Goal: Task Accomplishment & Management: Use online tool/utility

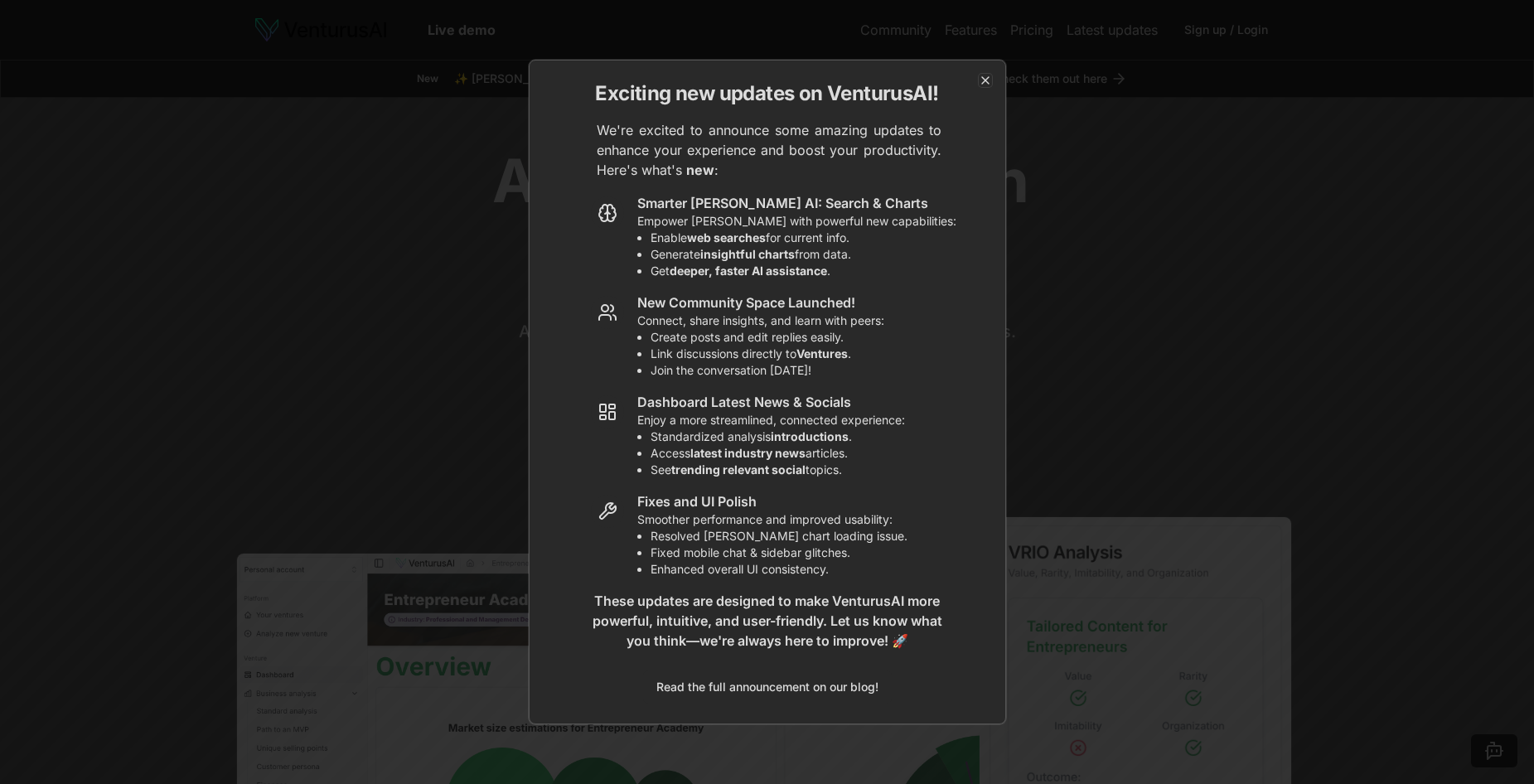
click at [987, 82] on icon "button" at bounding box center [985, 80] width 7 height 7
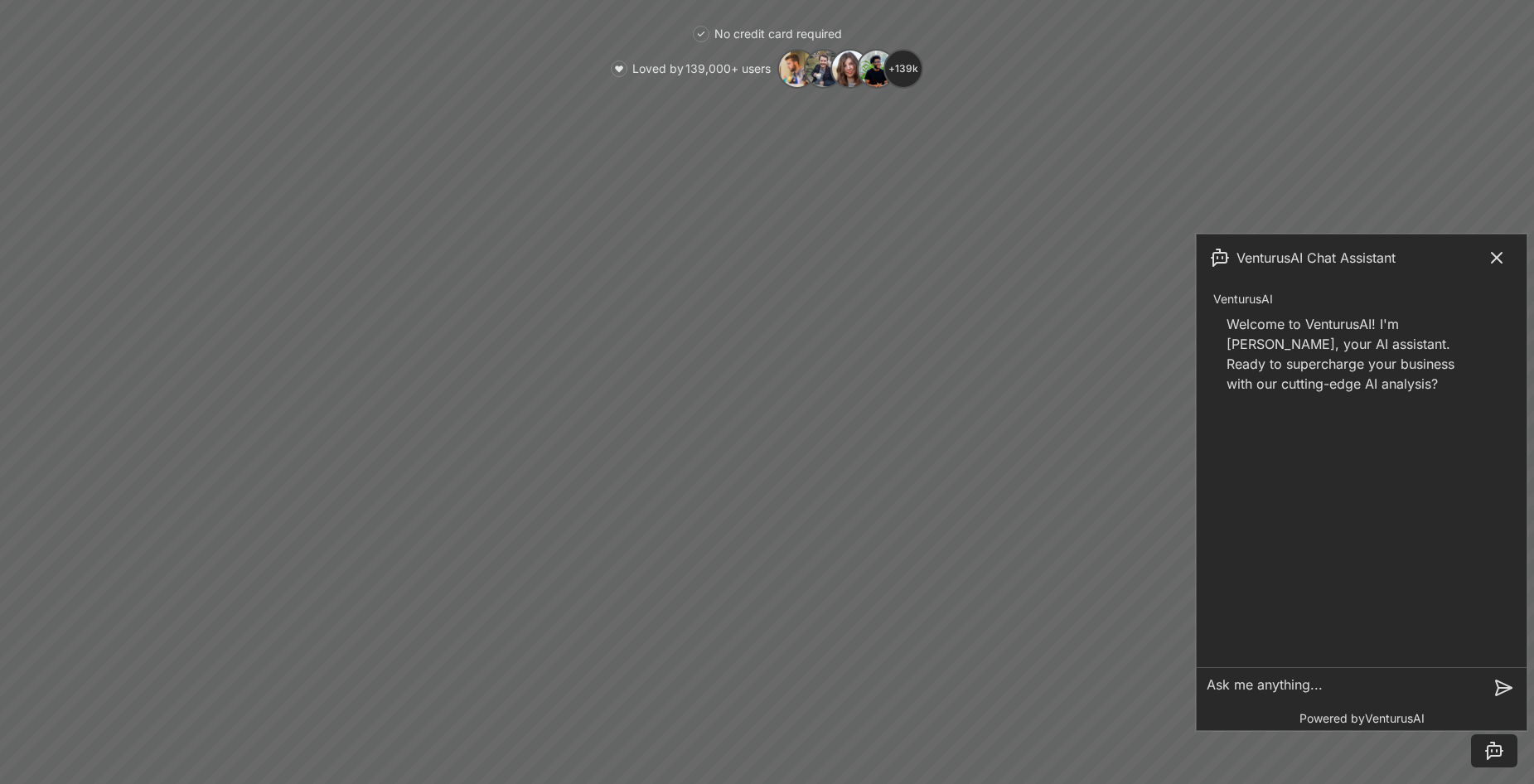
scroll to position [414, 0]
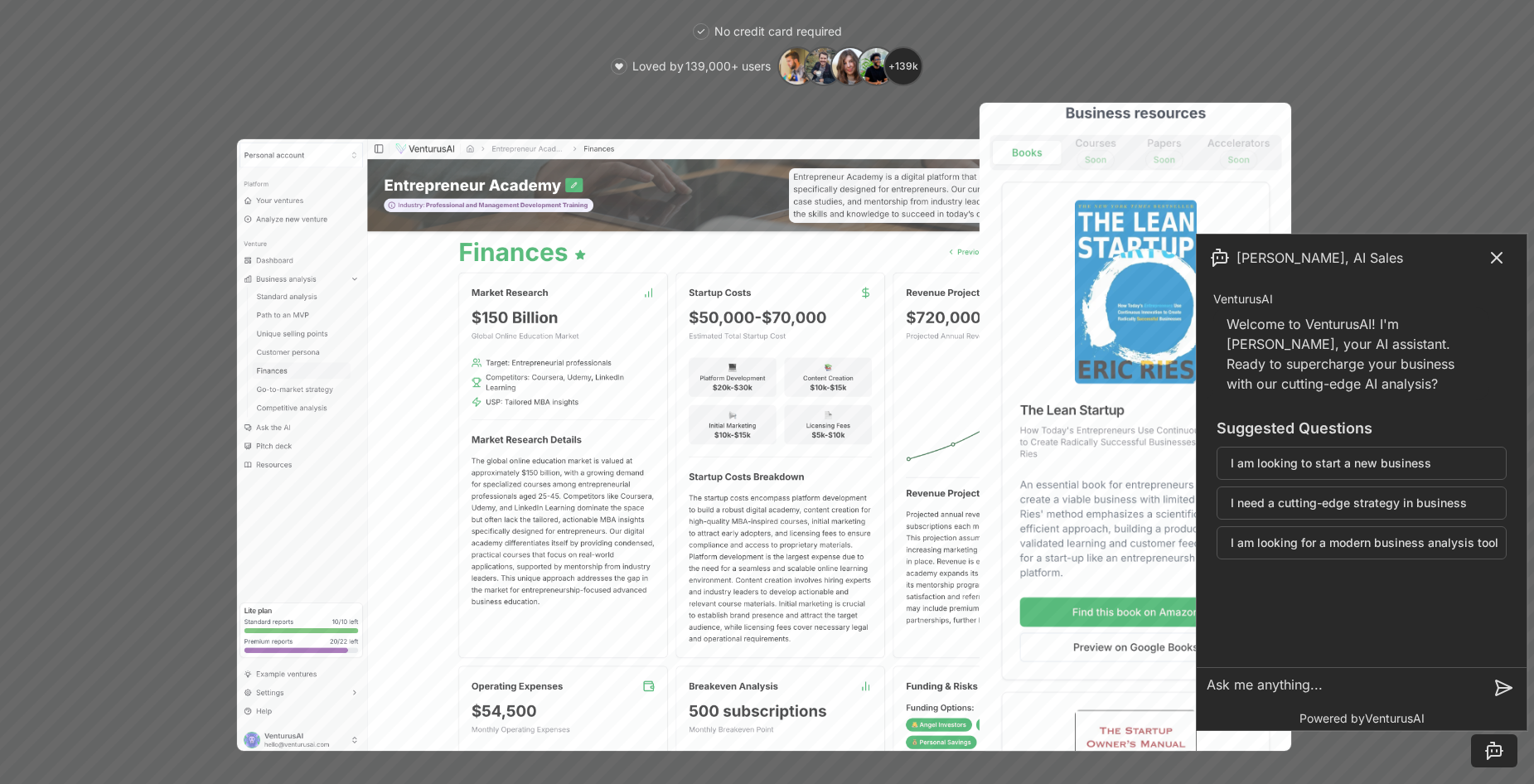
click at [1431, 460] on button "I am looking to start a new business" at bounding box center [1362, 464] width 290 height 33
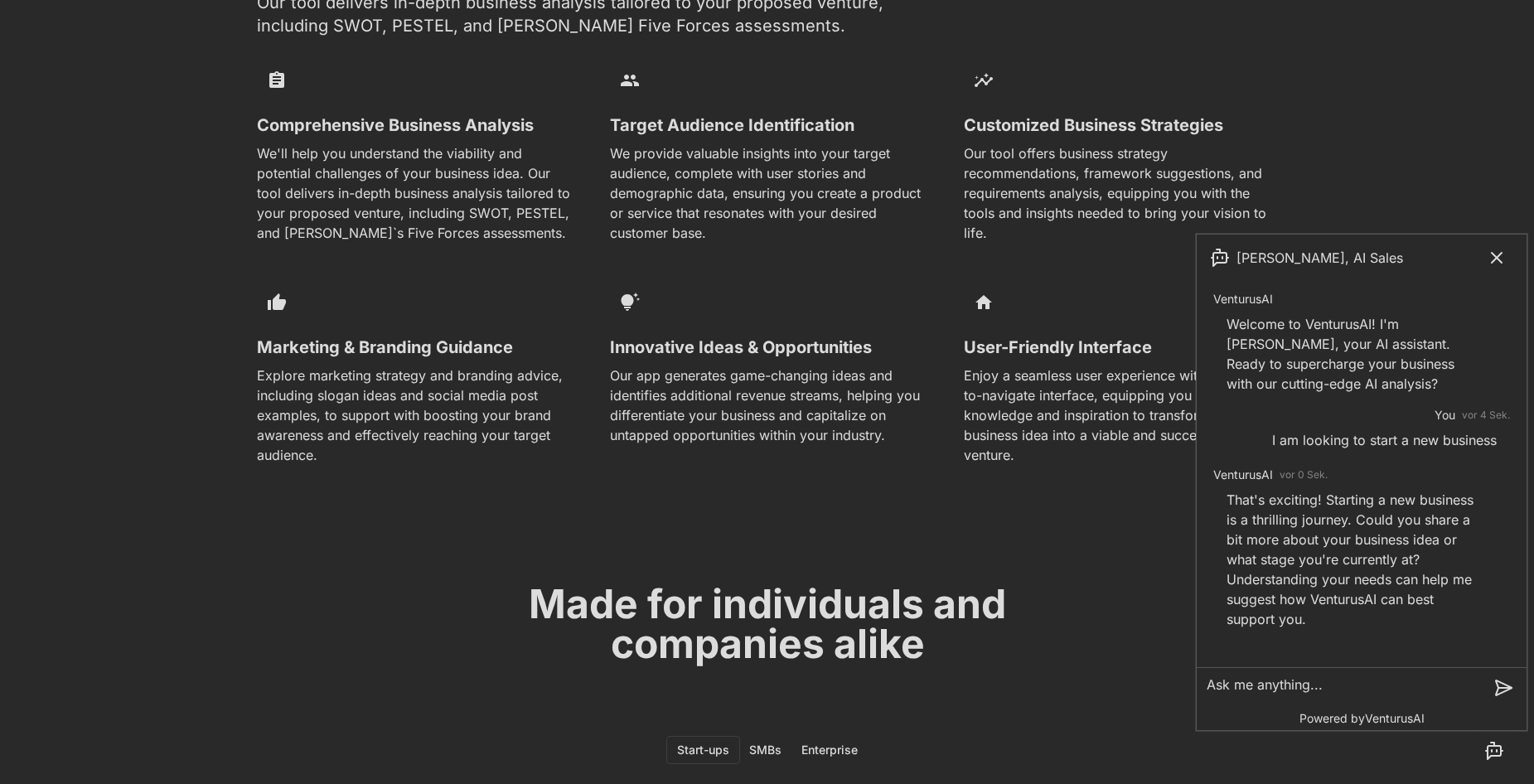
scroll to position [1906, 0]
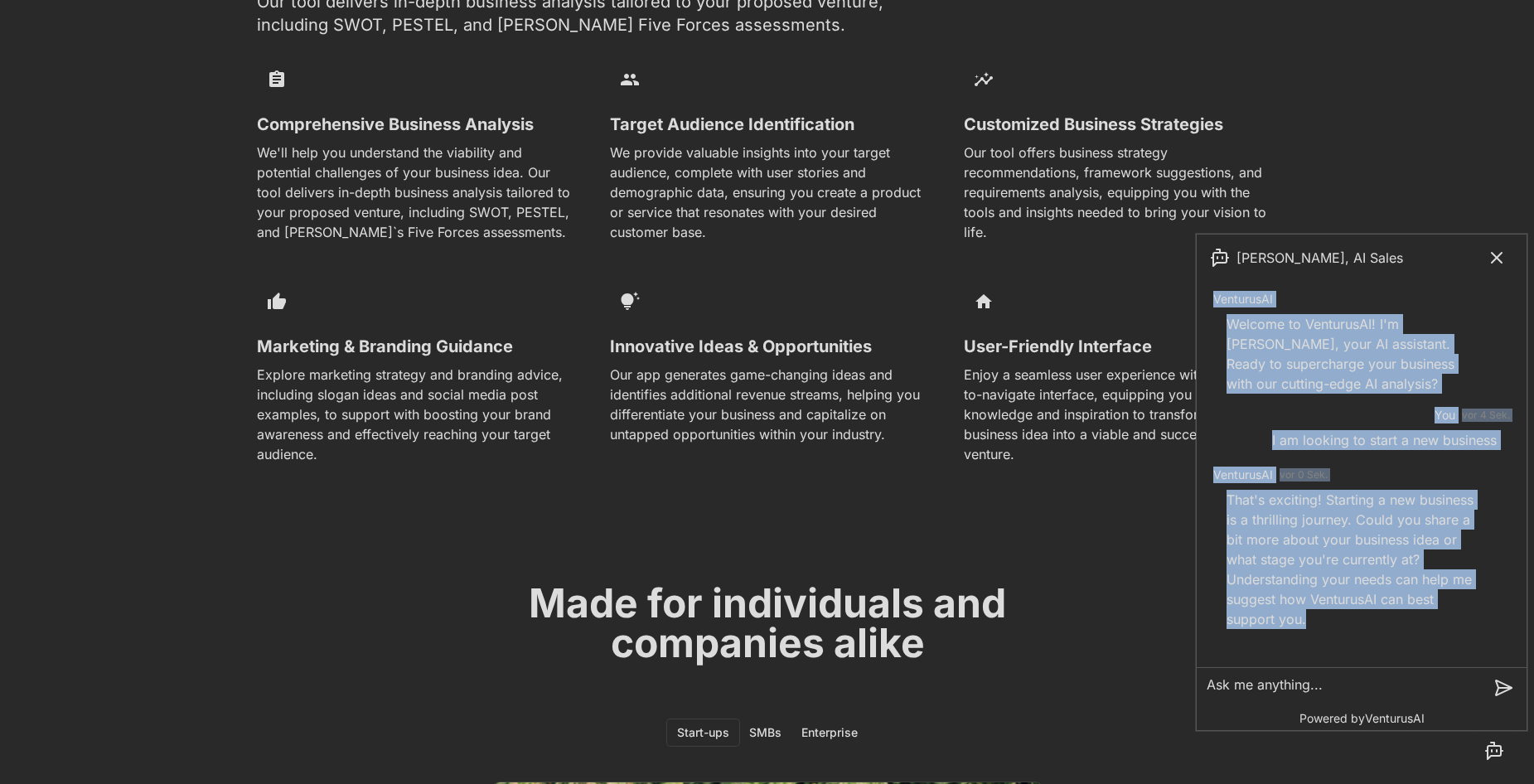
drag, startPoint x: 1214, startPoint y: 297, endPoint x: 1440, endPoint y: 631, distance: 403.3
click at [1440, 631] on div "VenturusAI Welcome to VenturusAI! I'm Andrew, your AI assistant. Ready to super…" at bounding box center [1361, 463] width 330 height 365
copy div "VenturusAI Welcome to VenturusAI! I'm Andrew, your AI assistant. Ready to super…"
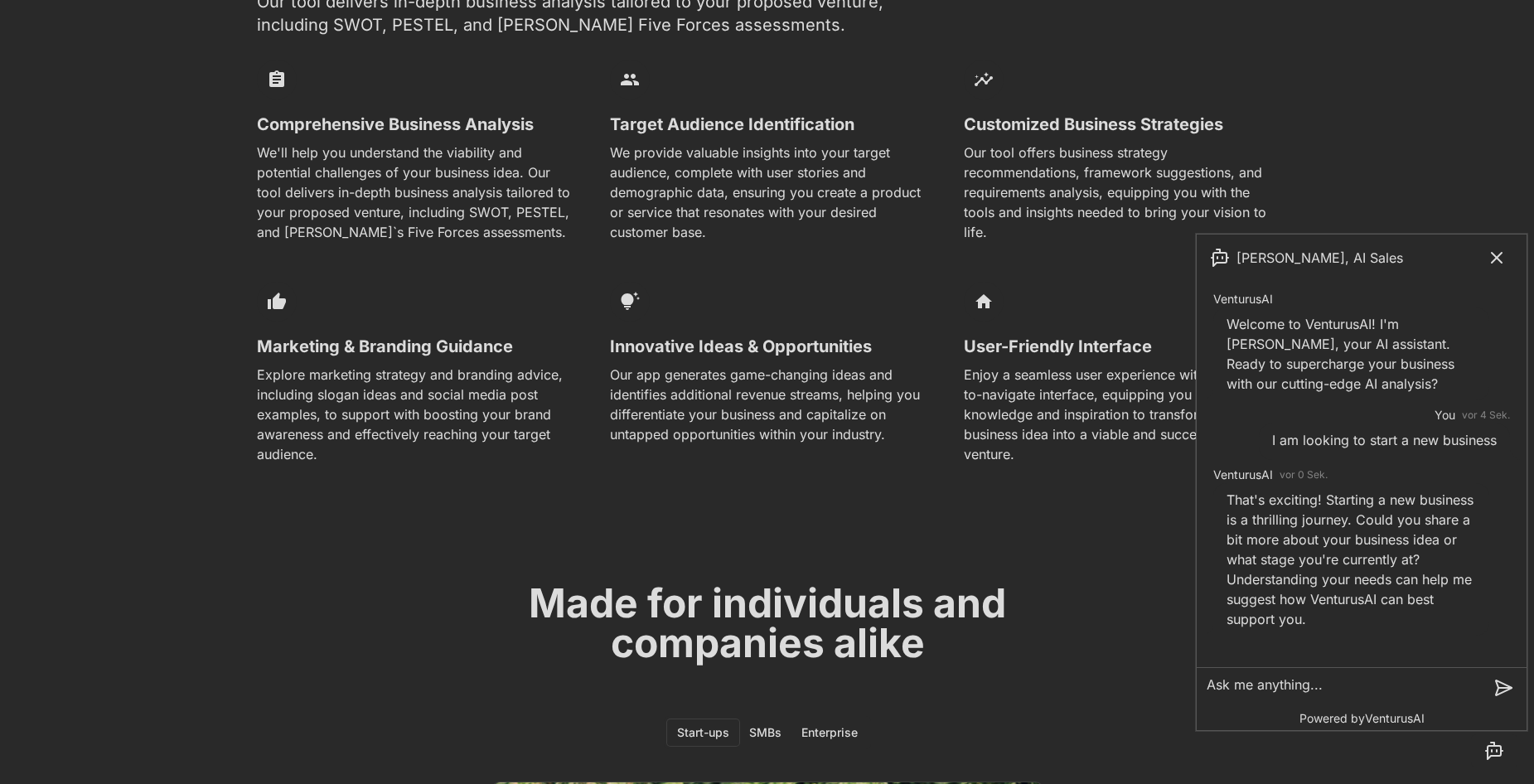
click at [436, 420] on p "Explore marketing strategy and branding advice, including slogan ideas and soci…" at bounding box center [414, 414] width 314 height 99
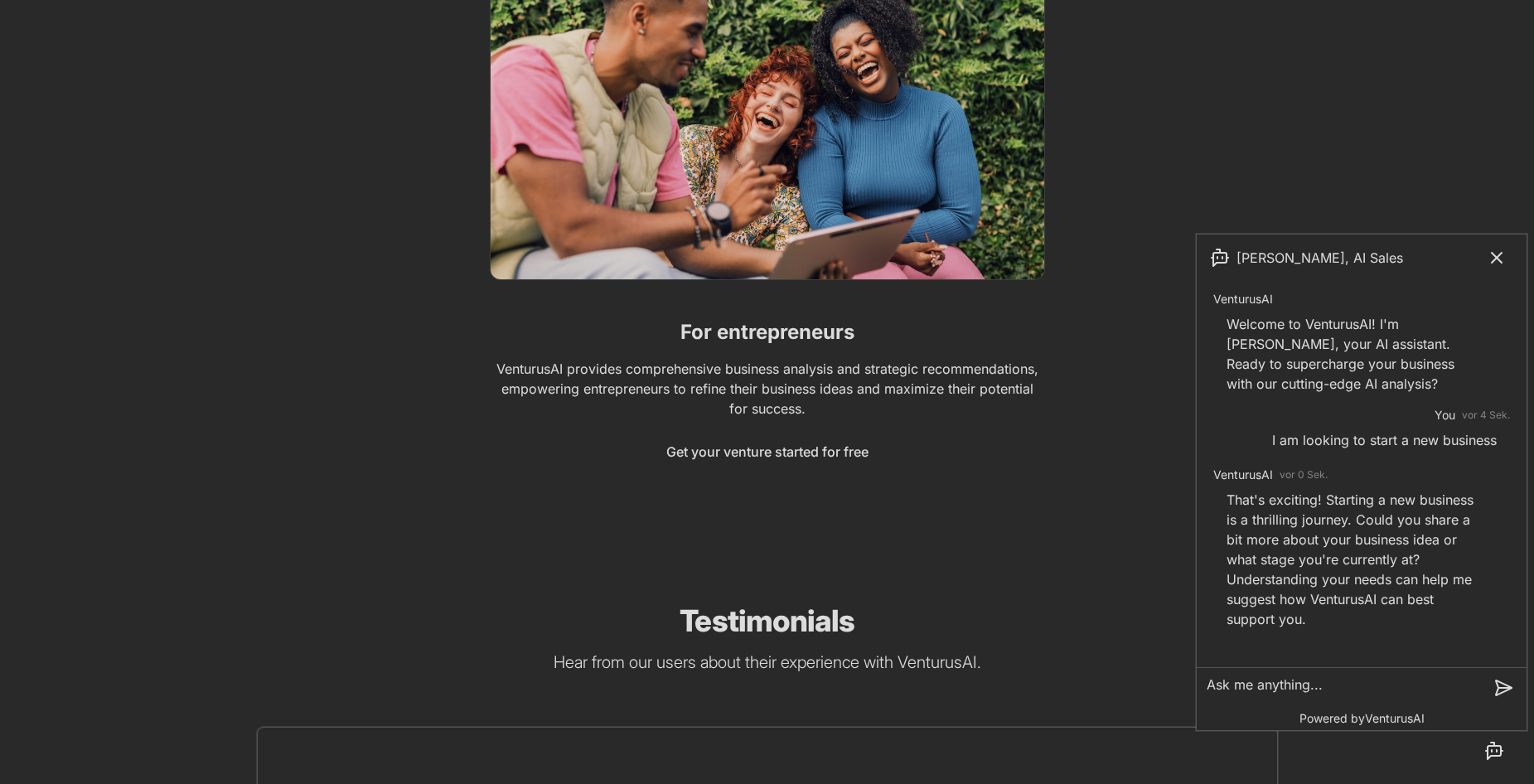
scroll to position [2486, 0]
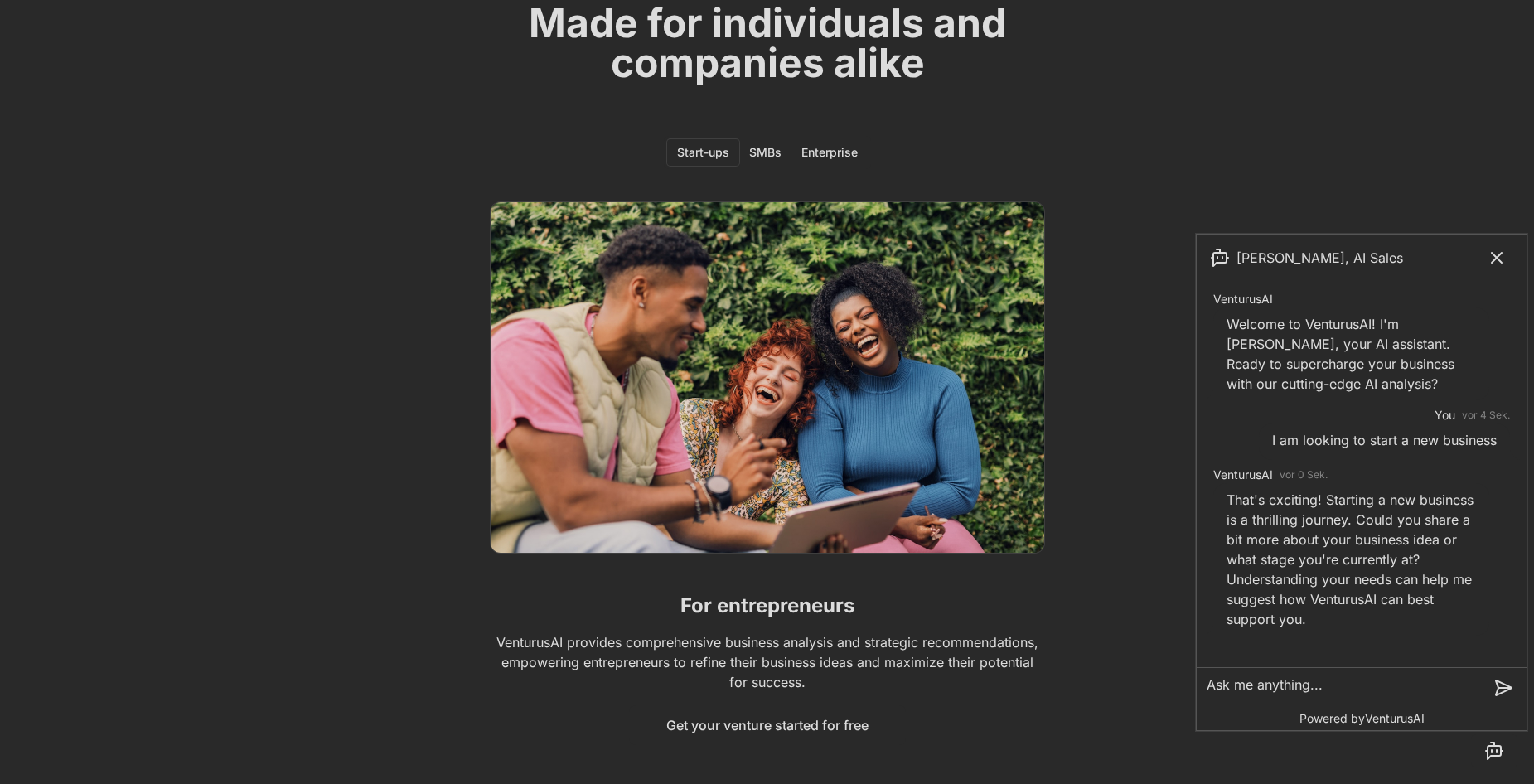
click at [1410, 693] on textarea at bounding box center [1338, 687] width 283 height 40
paste textarea "Ich entwickle skalierbare Low-/No-Code-Produkte (Apps & Micro-SaaS) für KMU in …"
type textarea "Ich entwickle skalierbare Low-/No-Code-Produkte (Apps & Micro-SaaS) für KMU in …"
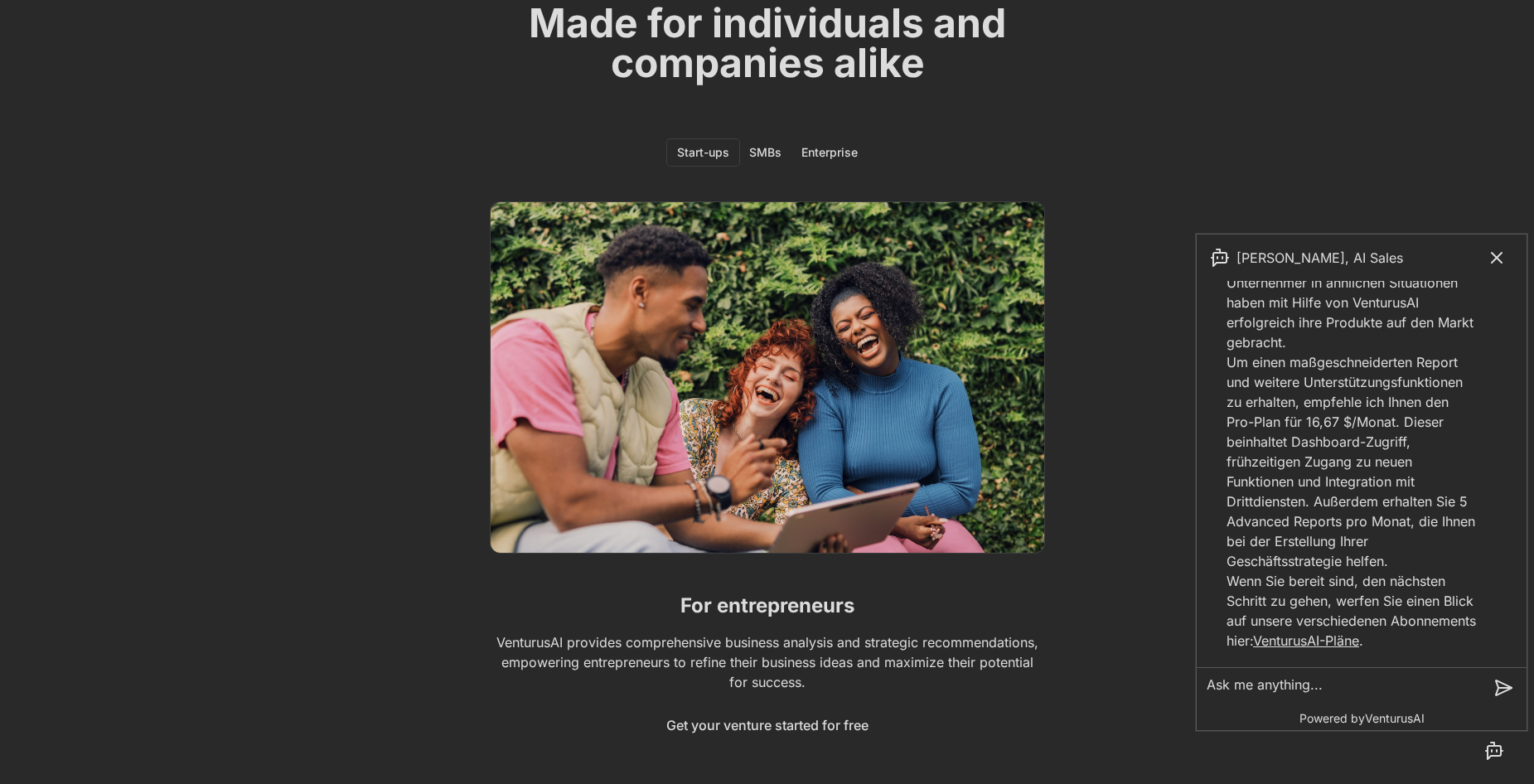
scroll to position [1245, 0]
click at [1410, 435] on p "Um einen maßgeschneiderten Report und weitere Unterstützungsfunktionen zu erhal…" at bounding box center [1351, 462] width 250 height 219
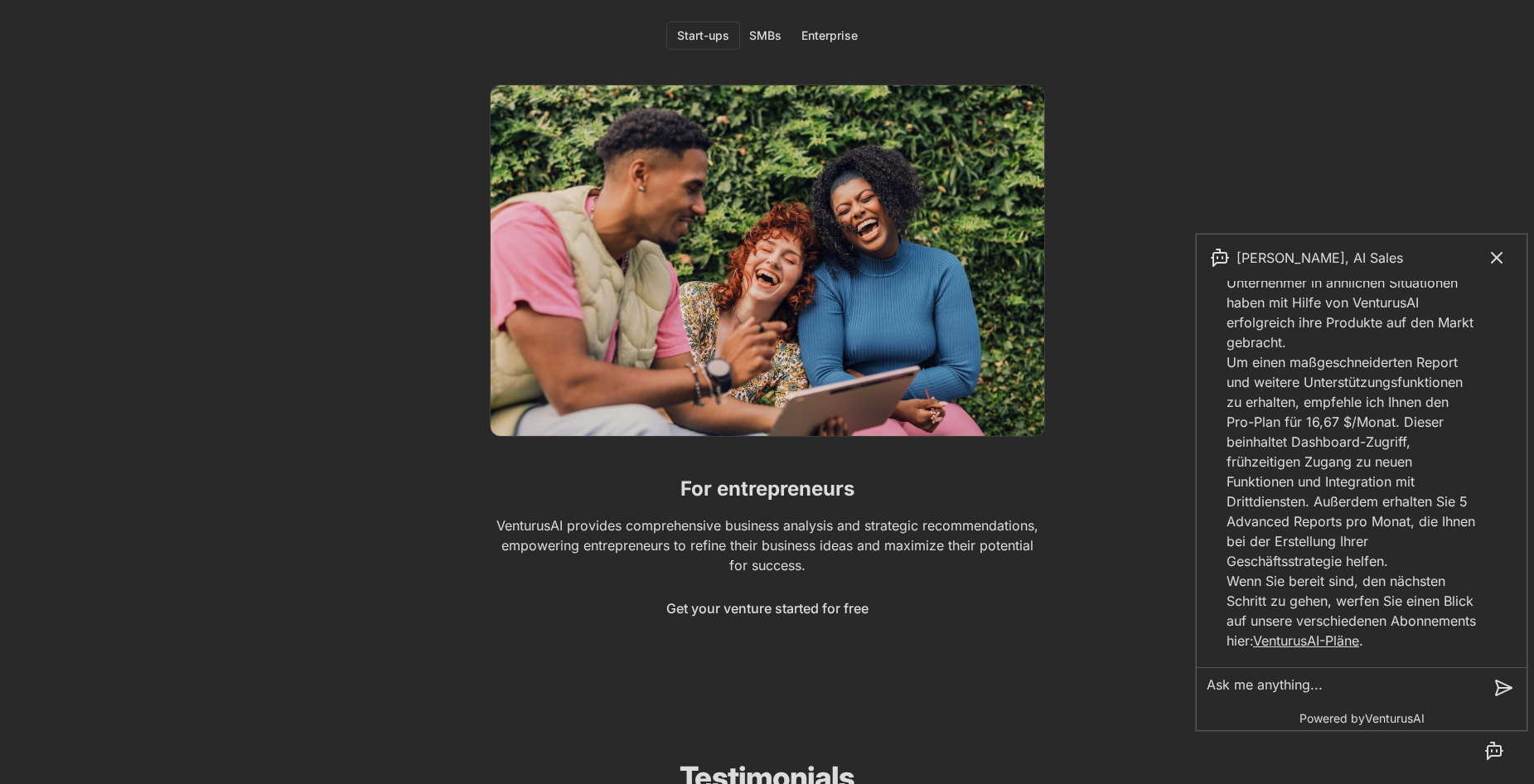
scroll to position [2984, 0]
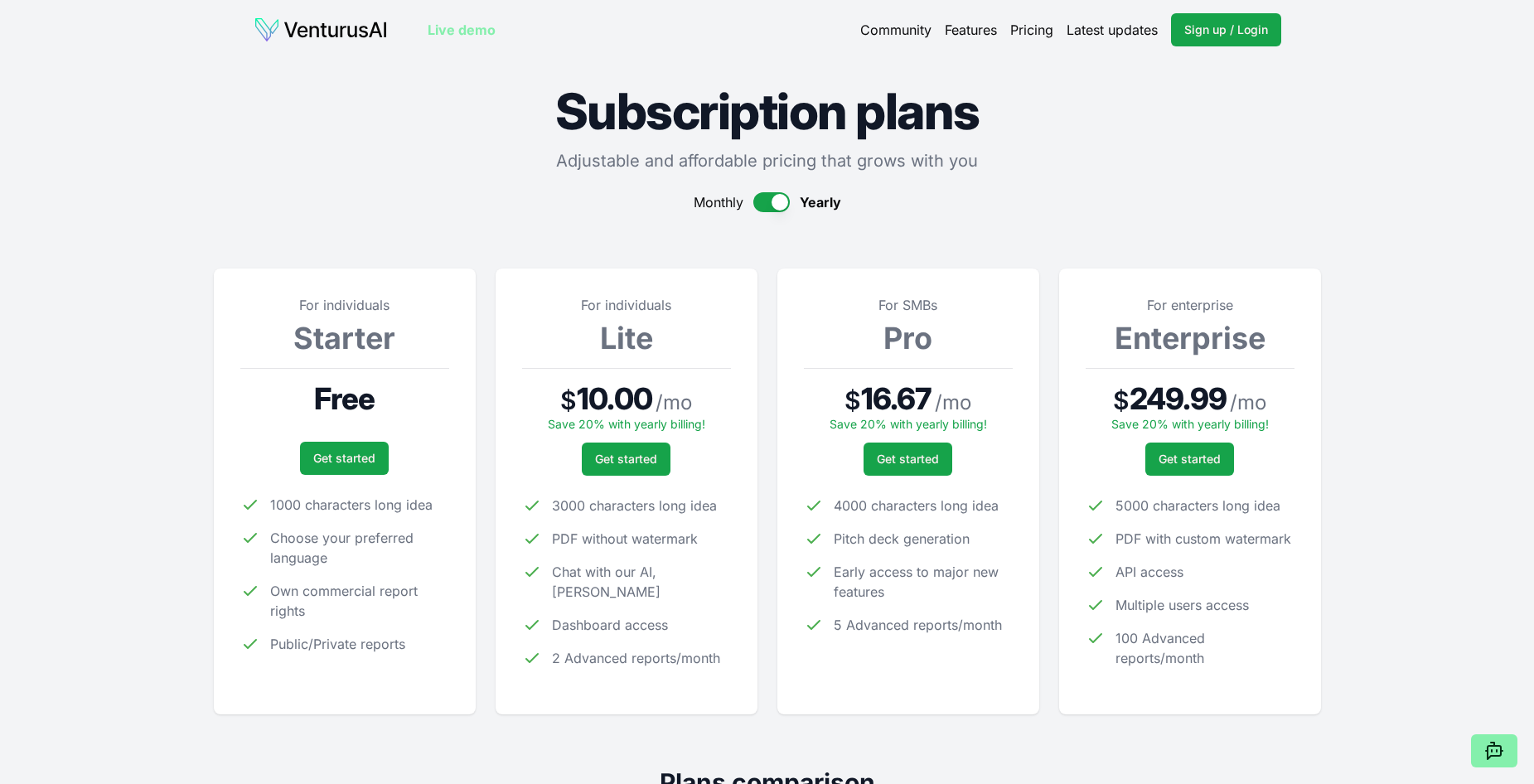
click at [765, 203] on button "button" at bounding box center [771, 202] width 36 height 20
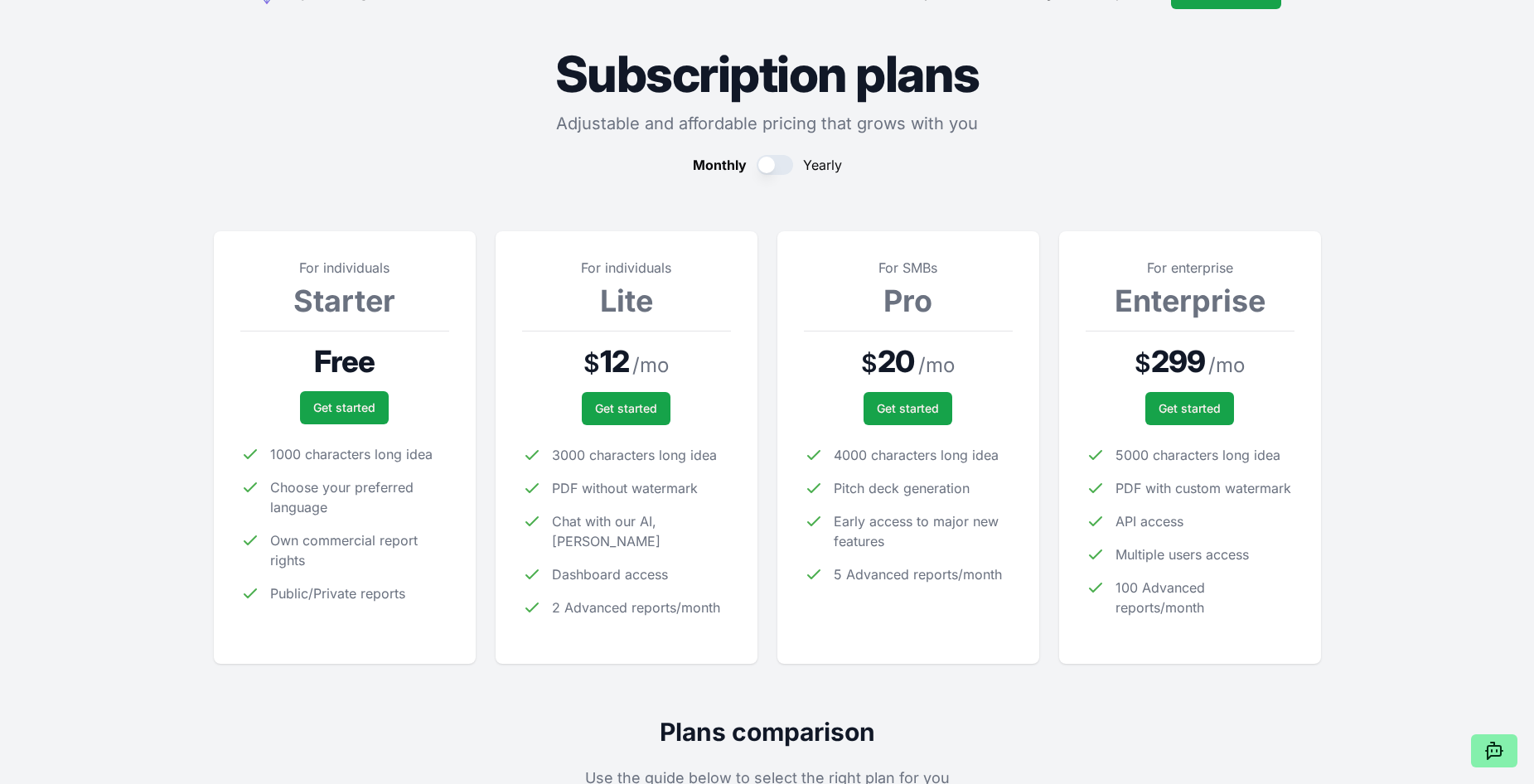
scroll to position [83, 0]
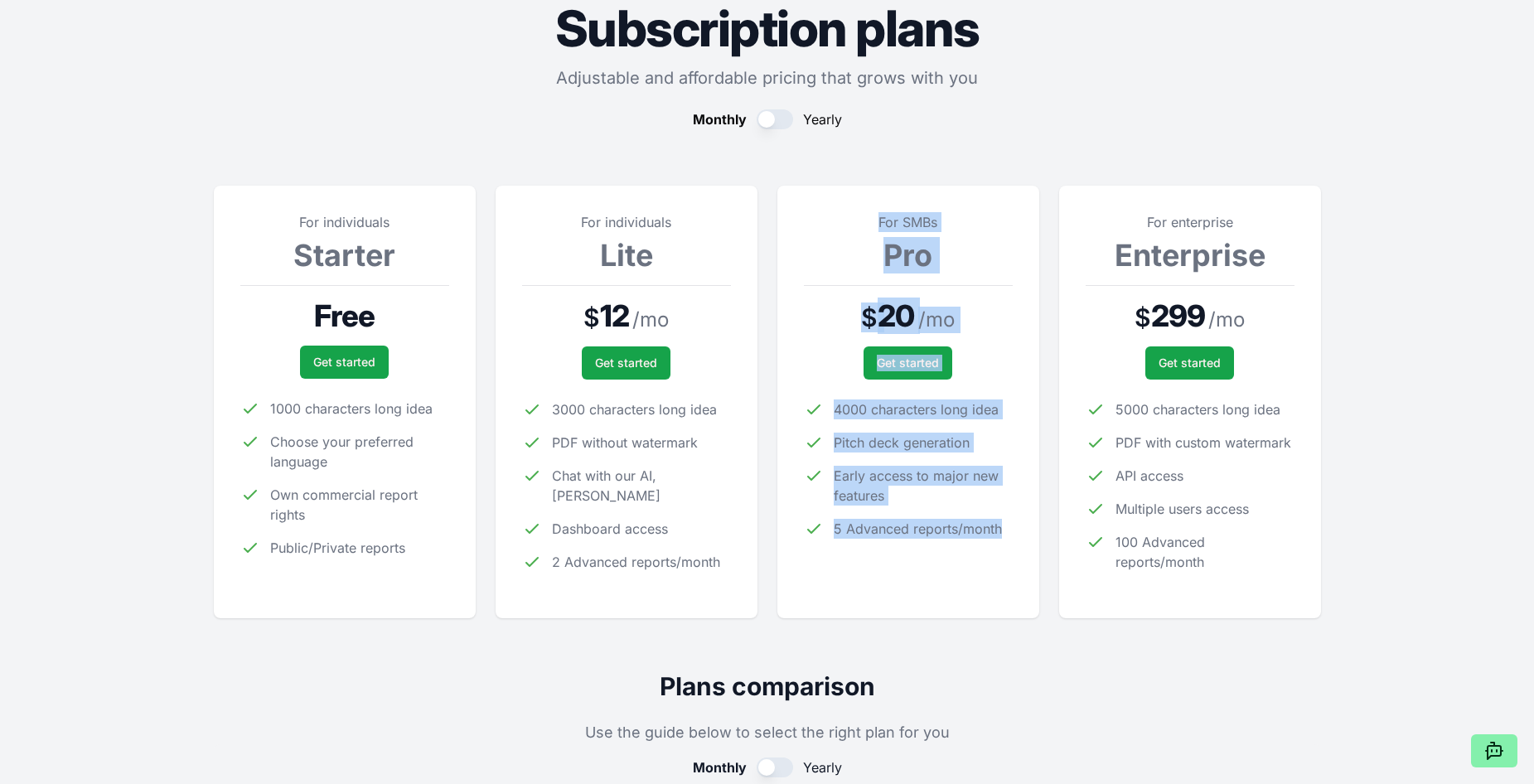
drag, startPoint x: 878, startPoint y: 217, endPoint x: 1016, endPoint y: 520, distance: 332.9
click at [1012, 520] on div "For SMBs Pro $ 20 / mo Get started 4000 characters long idea Pitch deck generat…" at bounding box center [908, 401] width 209 height 380
copy div "For SMBs Pro $ 20 / mo Get started 4000 characters long idea Pitch deck generat…"
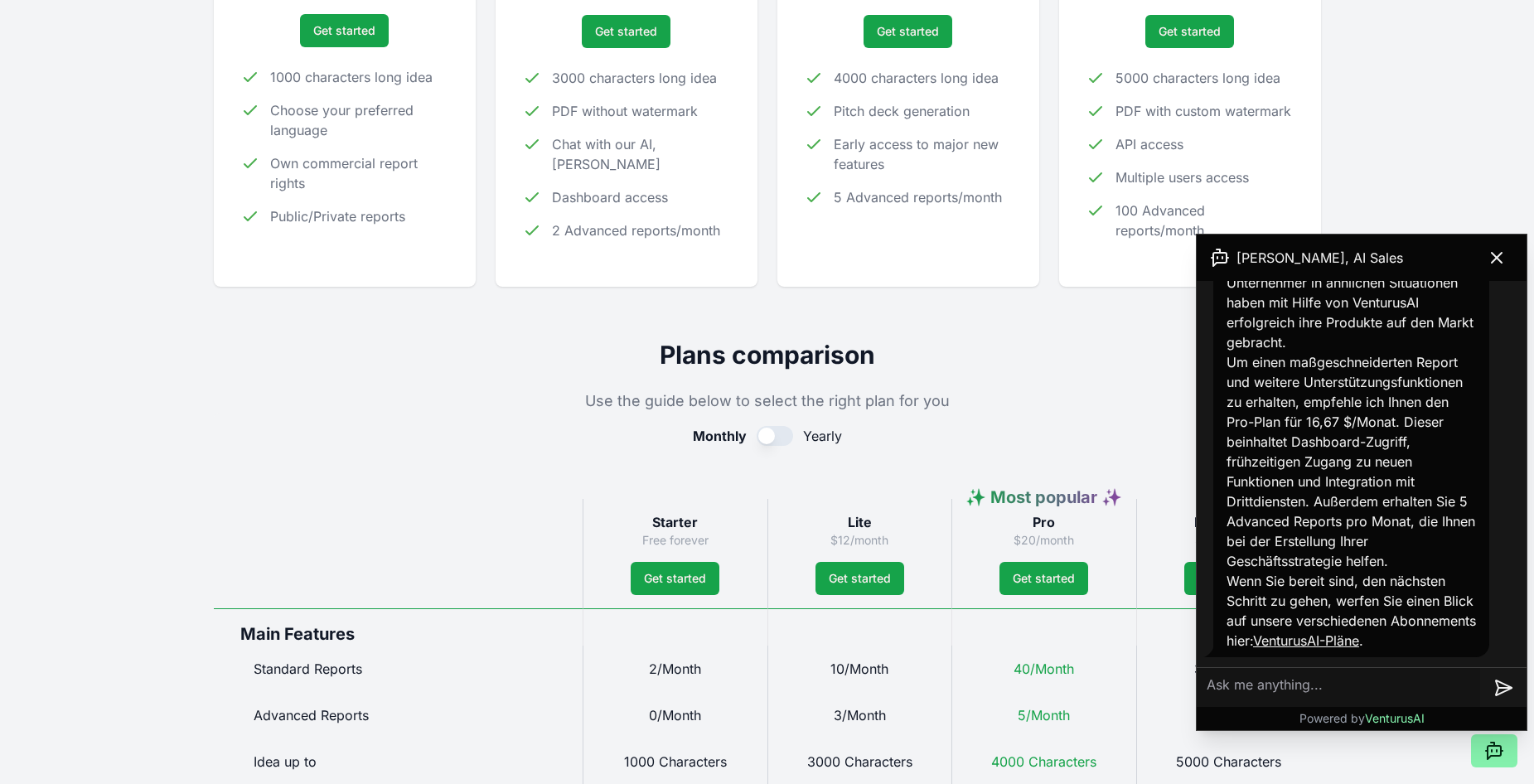
scroll to position [746, 0]
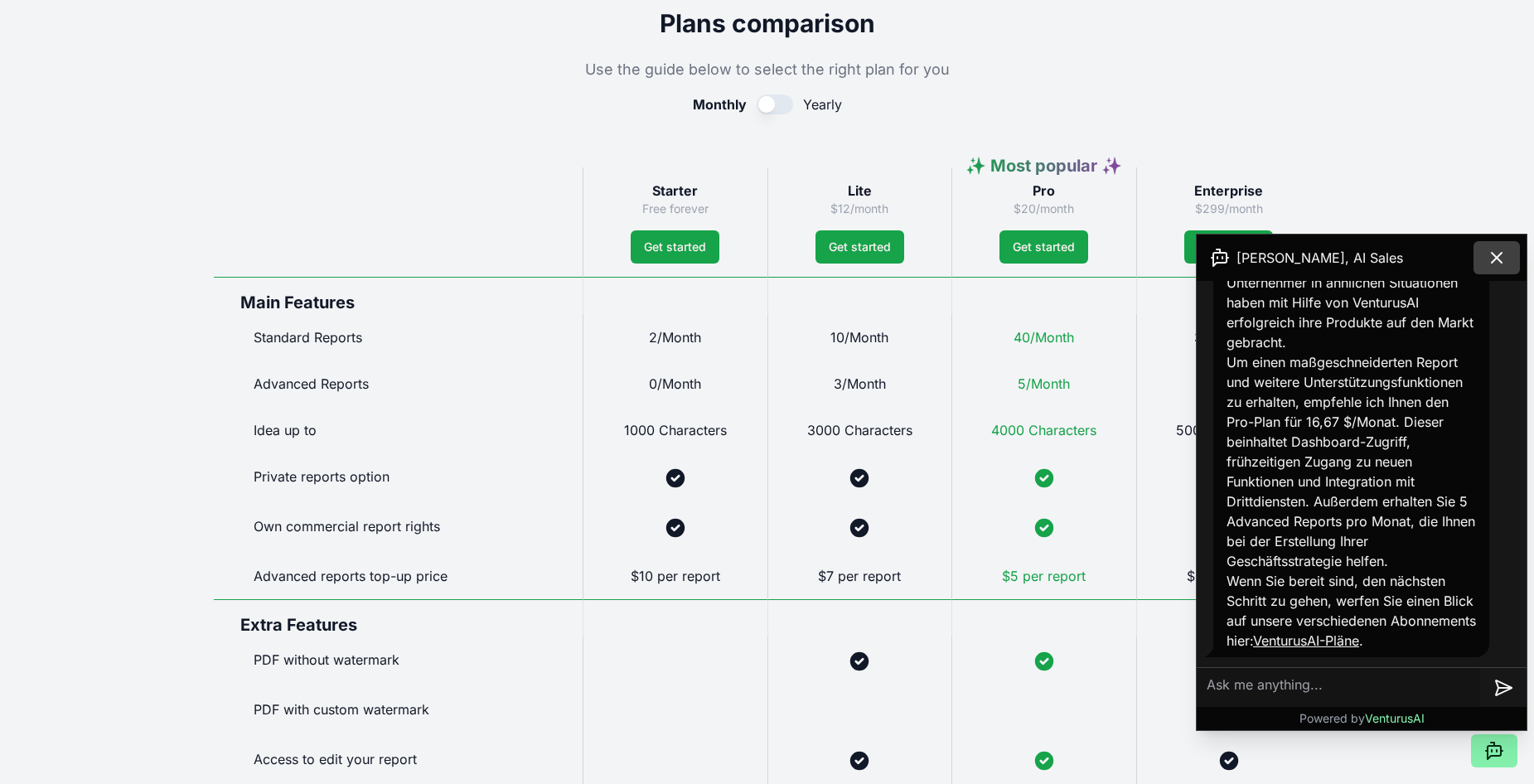
click at [1506, 263] on icon at bounding box center [1496, 257] width 20 height 20
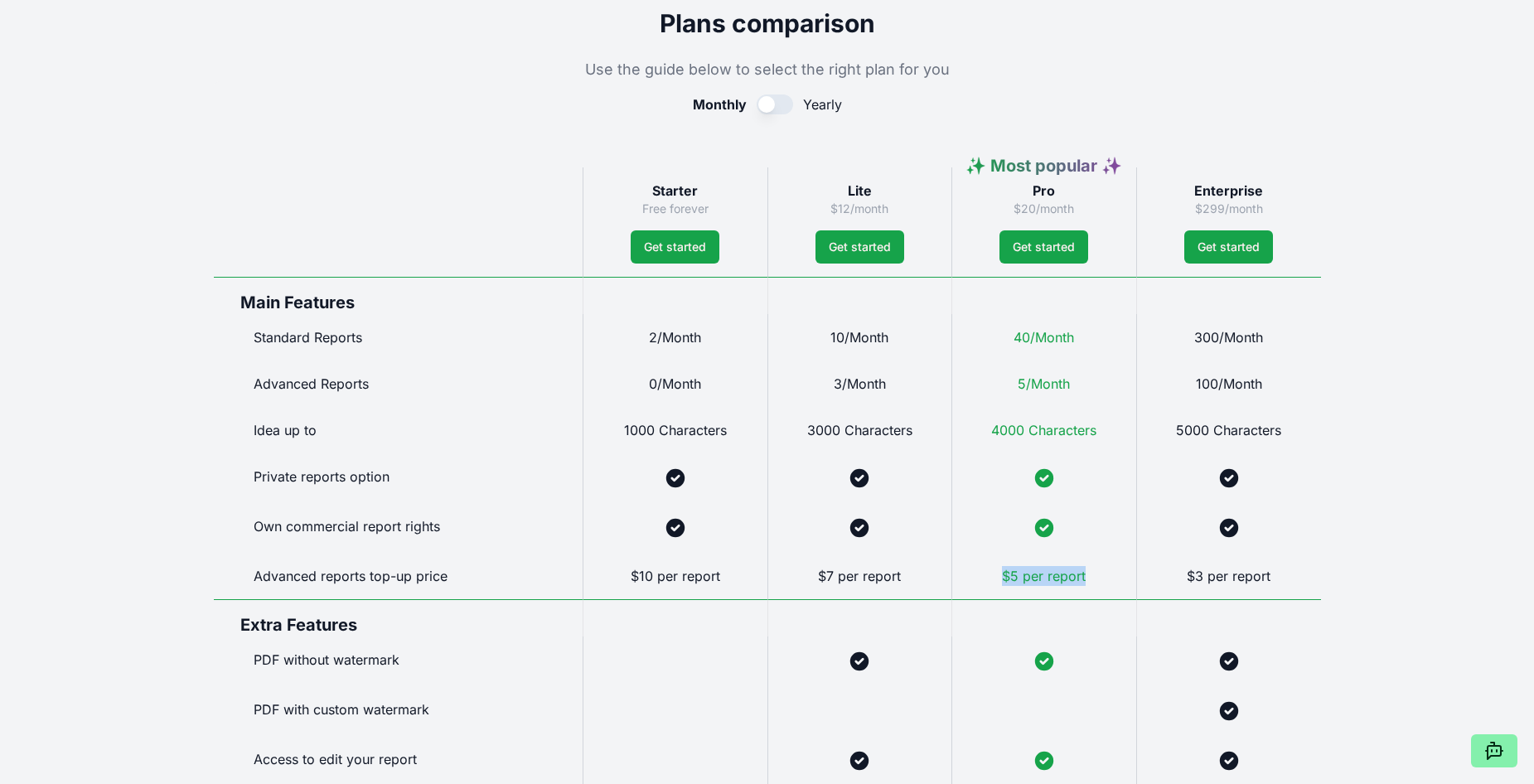
drag, startPoint x: 1035, startPoint y: 577, endPoint x: 1135, endPoint y: 577, distance: 100.0
click at [1135, 577] on div "Starter Free forever Get started Lite $12/month Get started ✨ Most popular ✨ Pr…" at bounding box center [767, 576] width 1108 height 817
click at [1107, 593] on div "$5 per report" at bounding box center [1043, 576] width 185 height 46
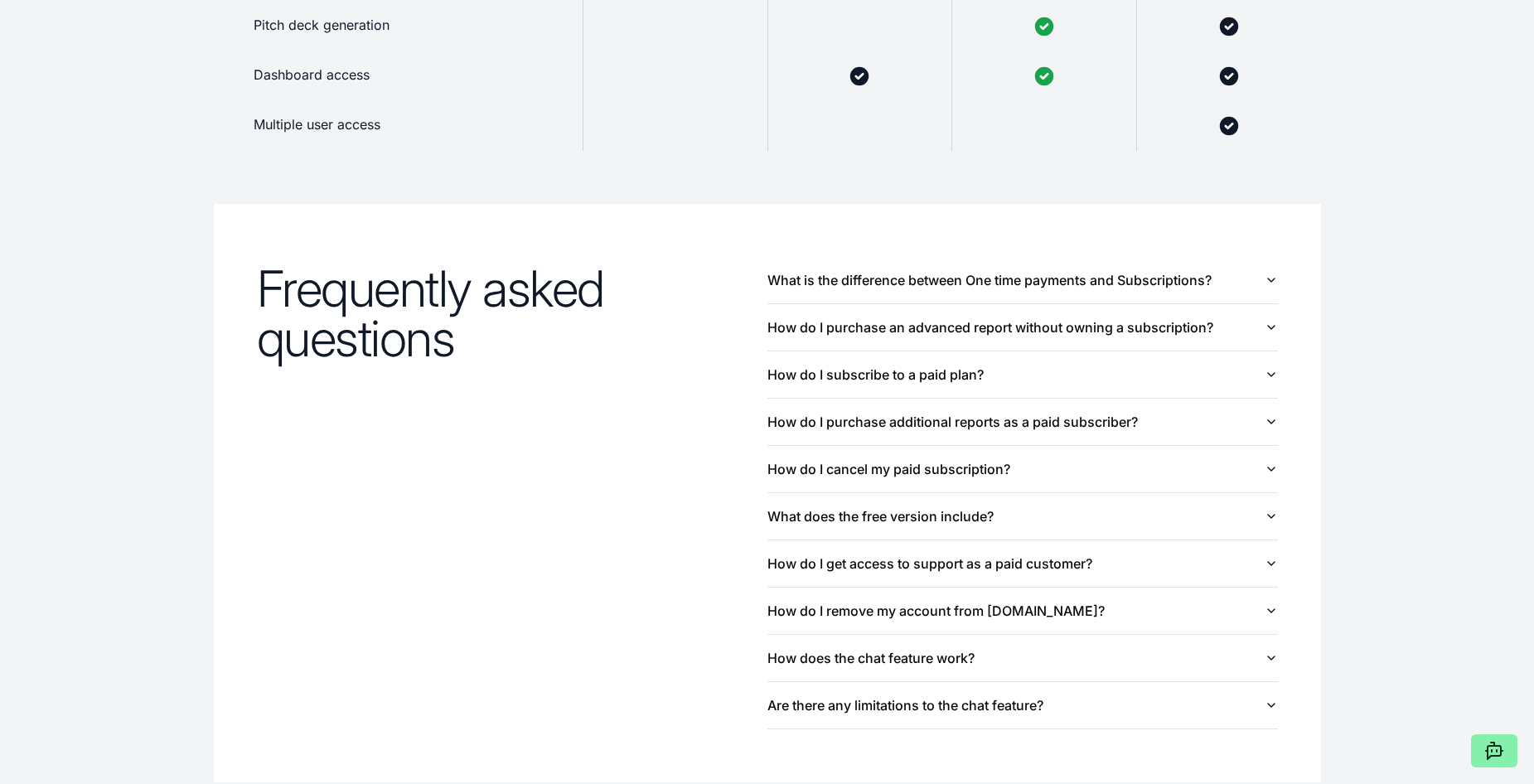
scroll to position [0, 0]
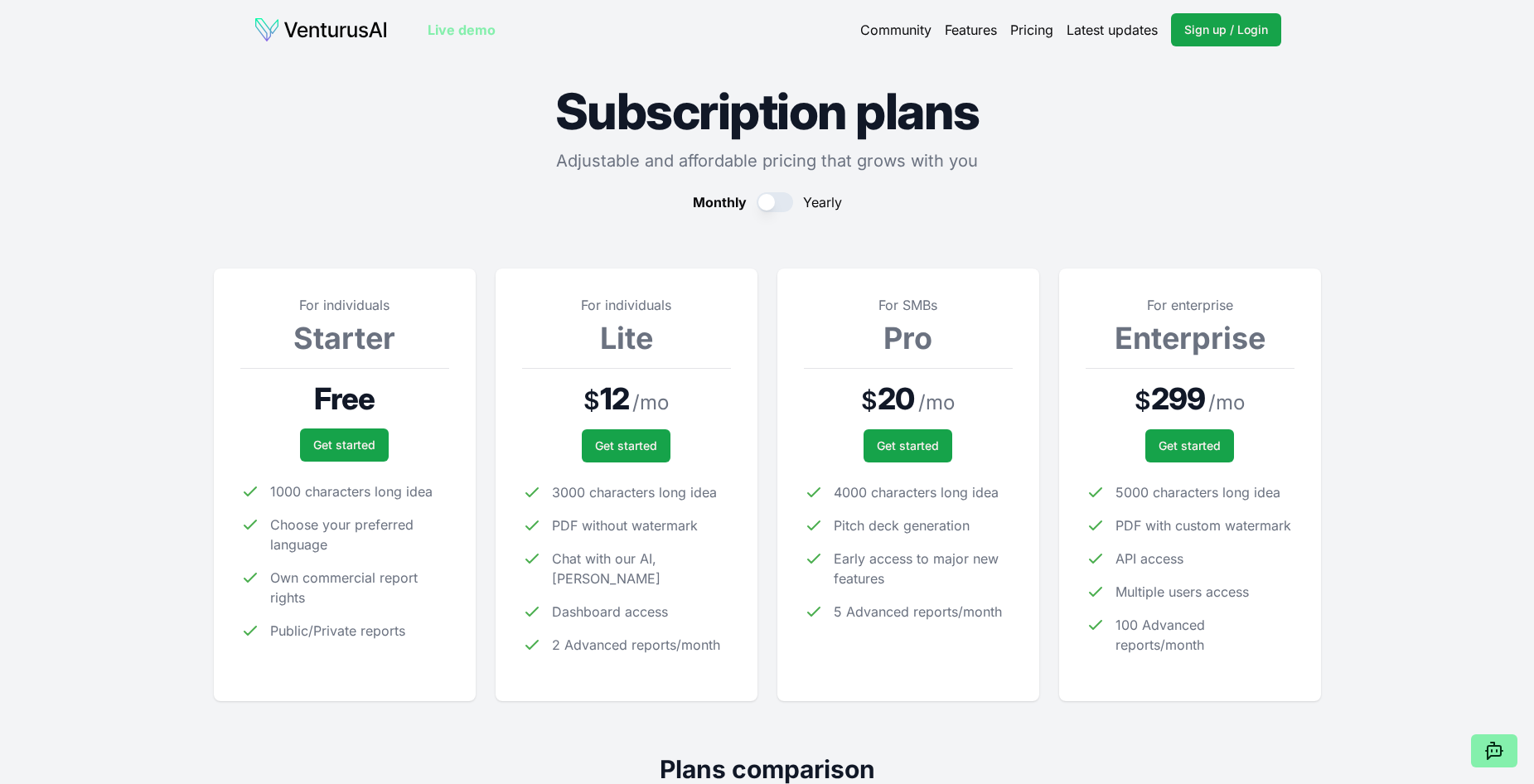
drag, startPoint x: 720, startPoint y: 458, endPoint x: 638, endPoint y: 268, distance: 206.9
click at [335, 438] on link "Get started" at bounding box center [344, 445] width 88 height 33
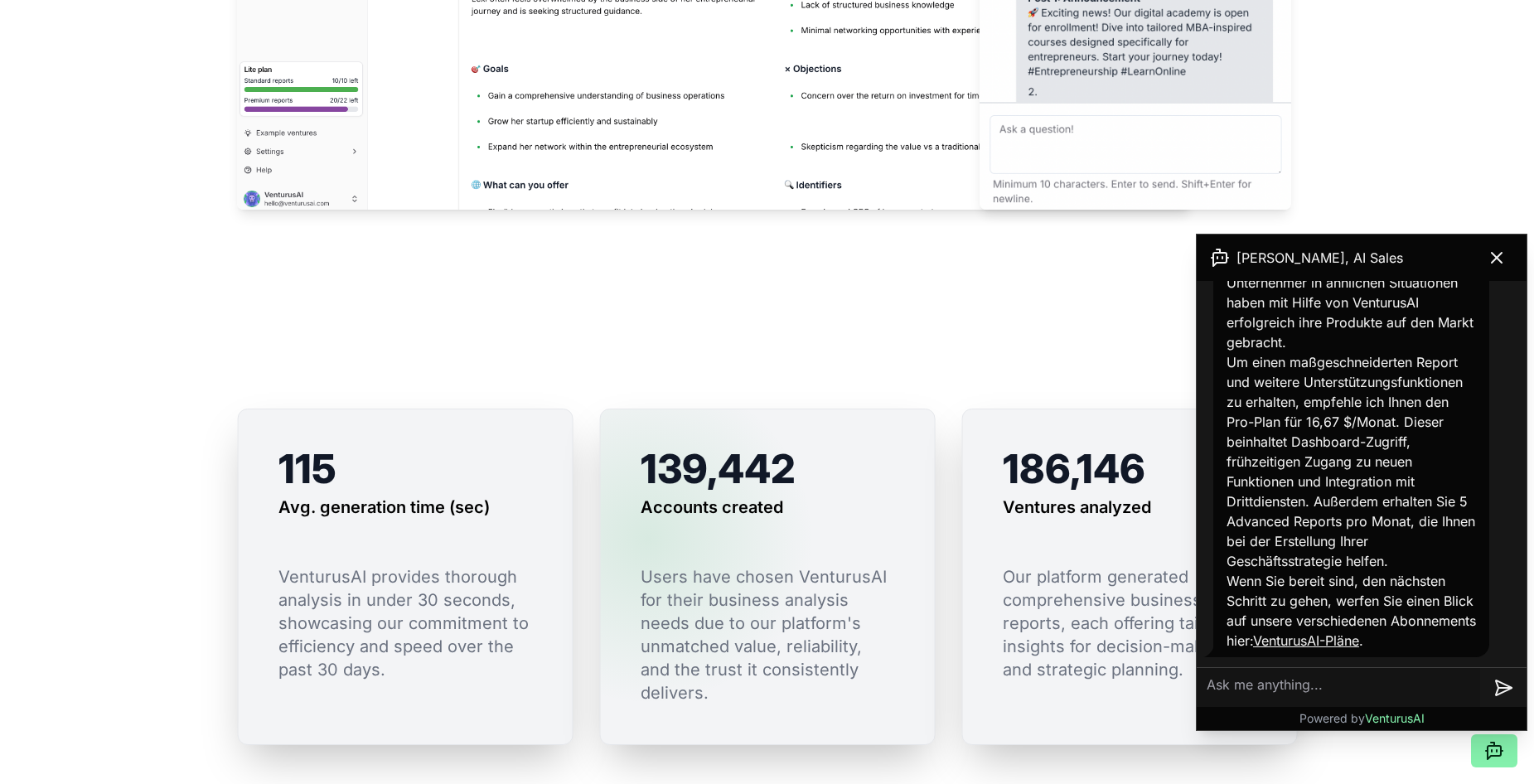
scroll to position [1243, 0]
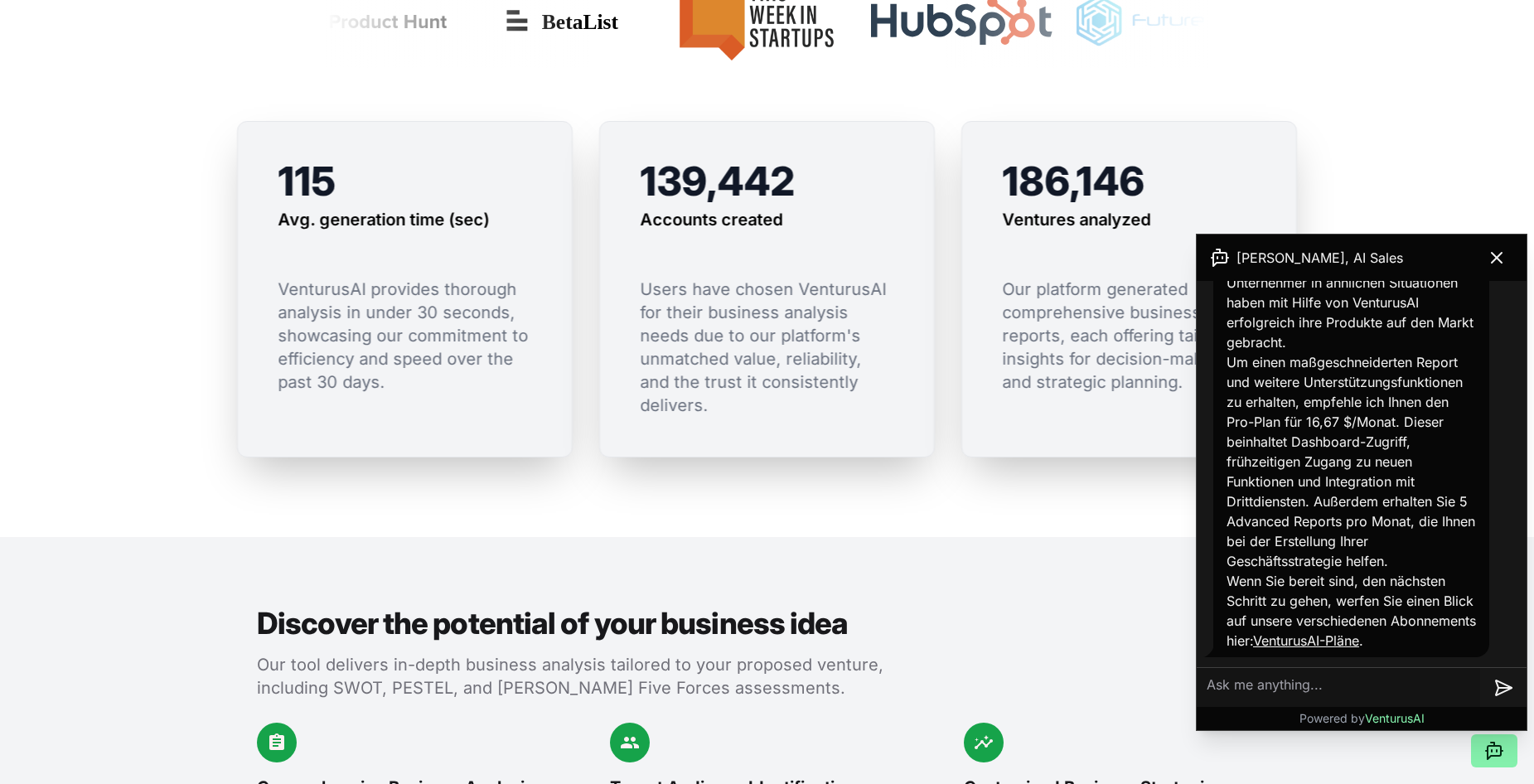
drag, startPoint x: 1429, startPoint y: 643, endPoint x: 1410, endPoint y: 615, distance: 33.8
click at [1359, 643] on link "VenturusAI-Pläne" at bounding box center [1306, 641] width 106 height 17
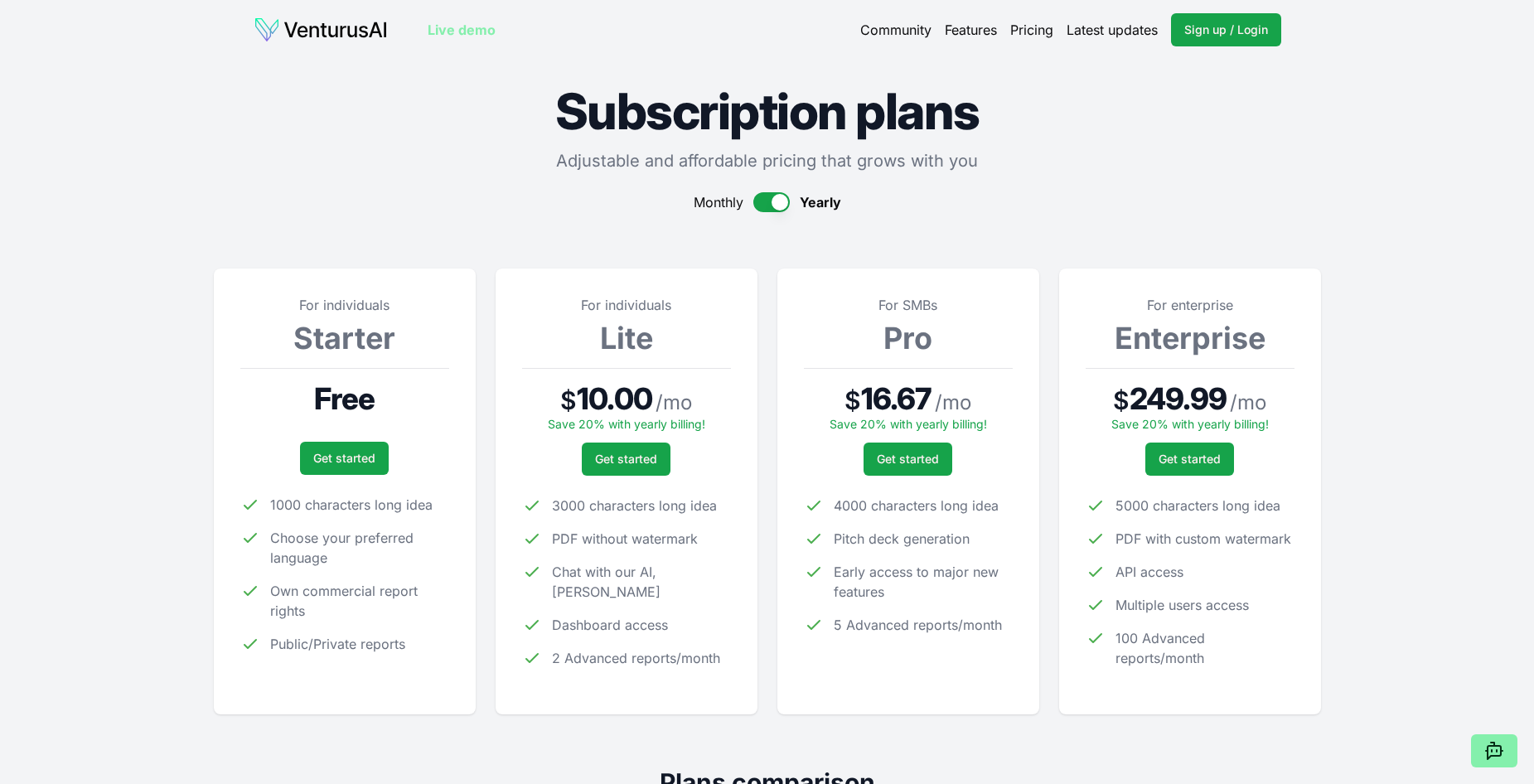
click at [767, 201] on button "button" at bounding box center [771, 202] width 36 height 20
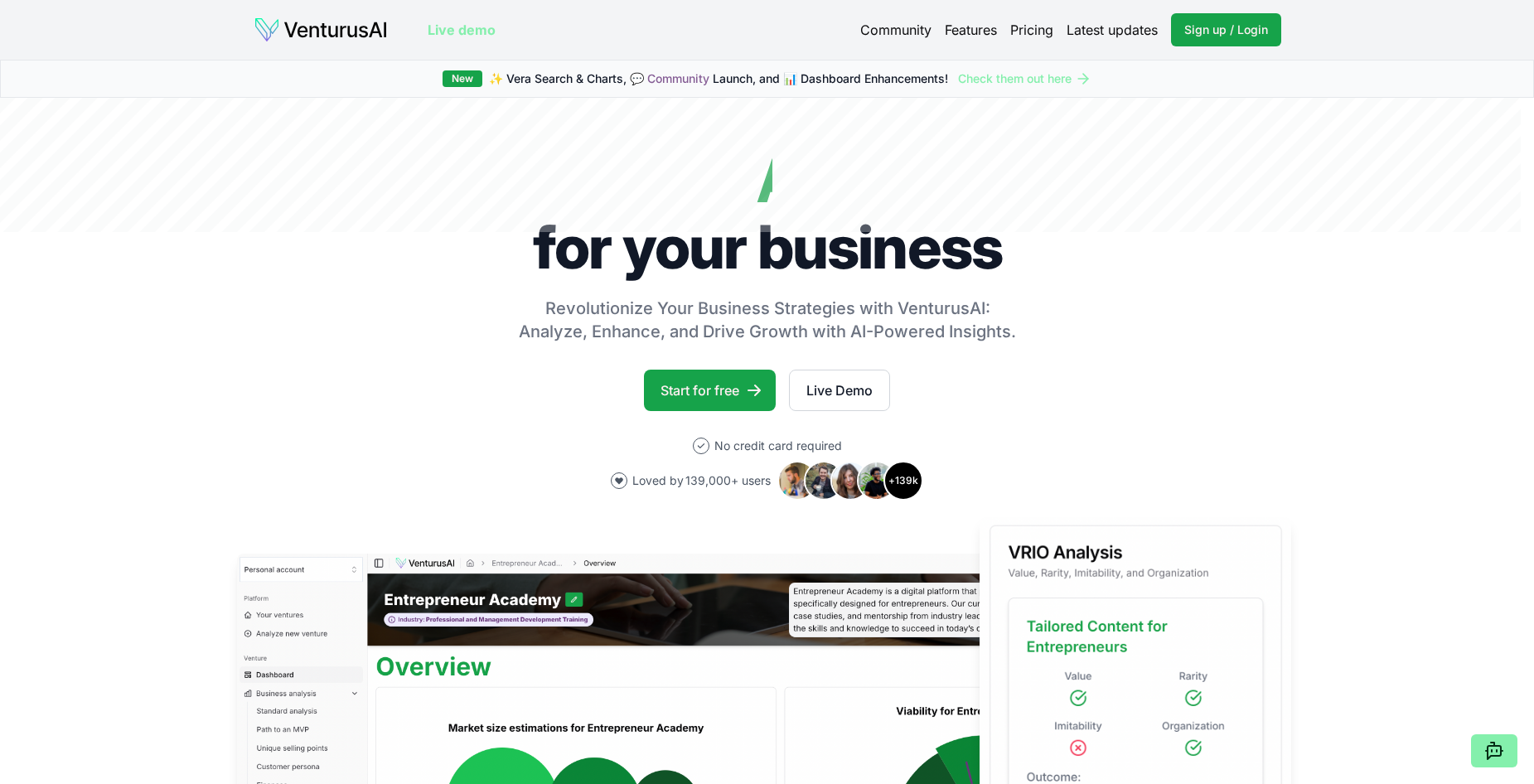
drag, startPoint x: 608, startPoint y: 33, endPoint x: 641, endPoint y: 40, distance: 33.7
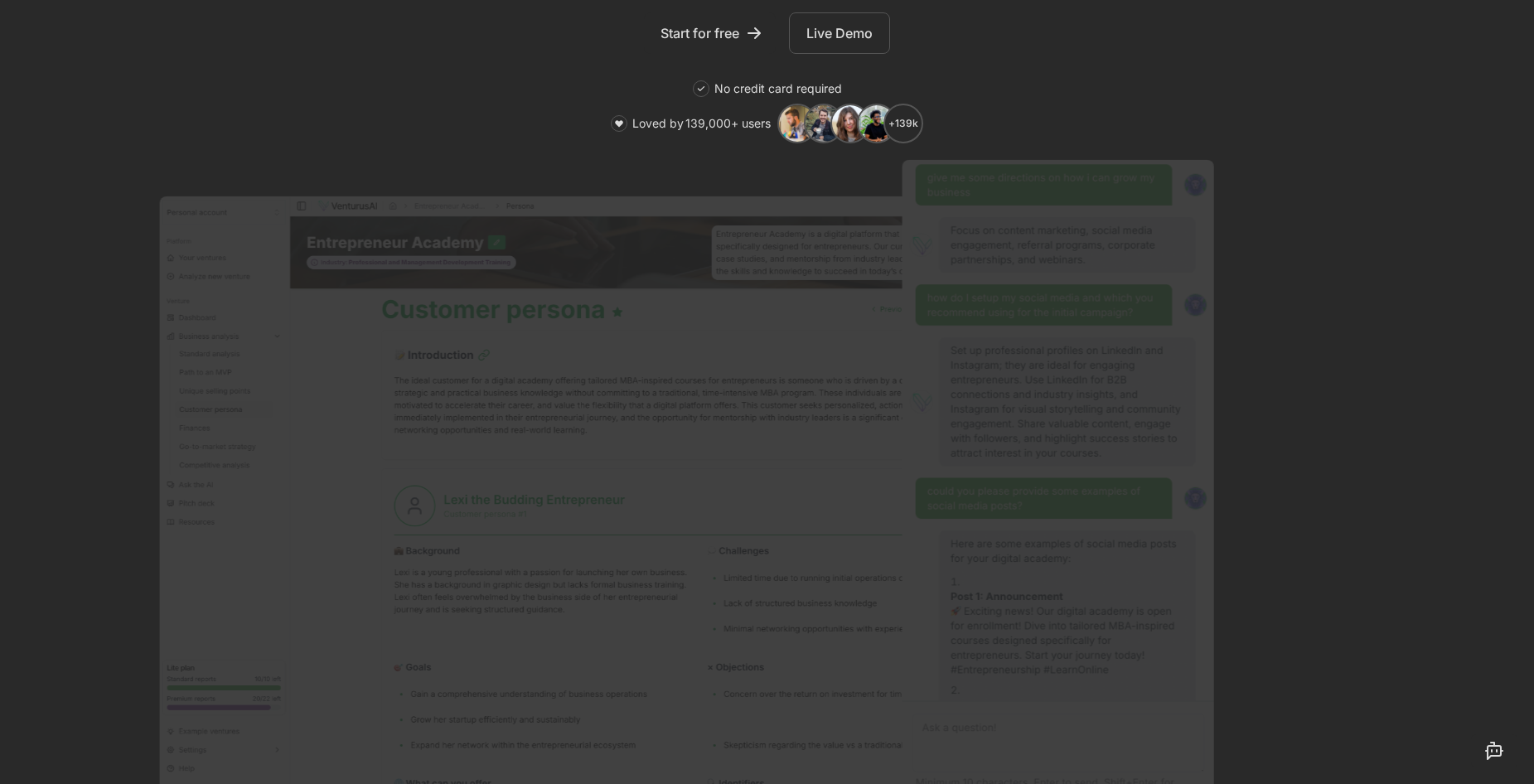
scroll to position [497, 0]
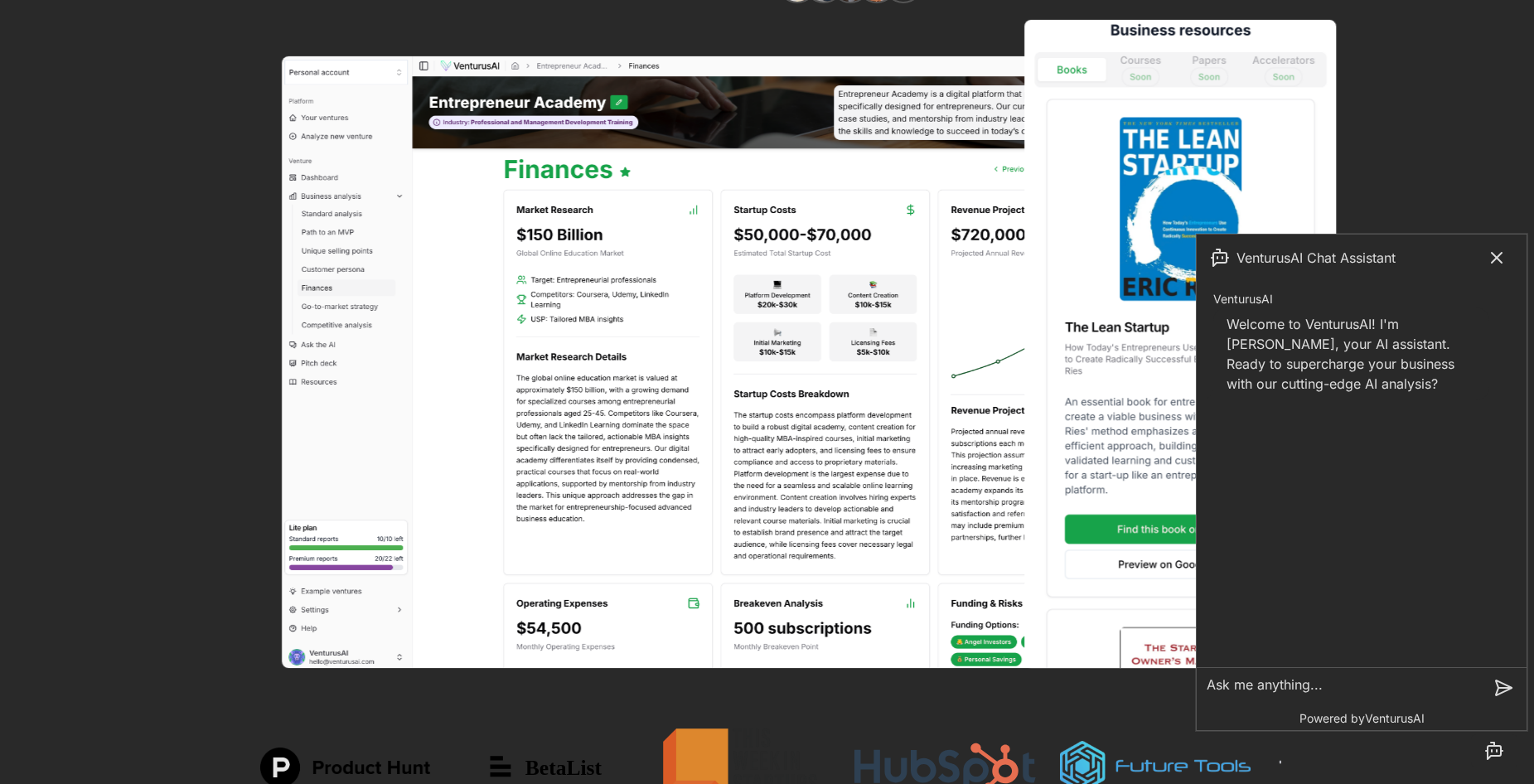
drag, startPoint x: 882, startPoint y: 308, endPoint x: 884, endPoint y: 291, distance: 17.1
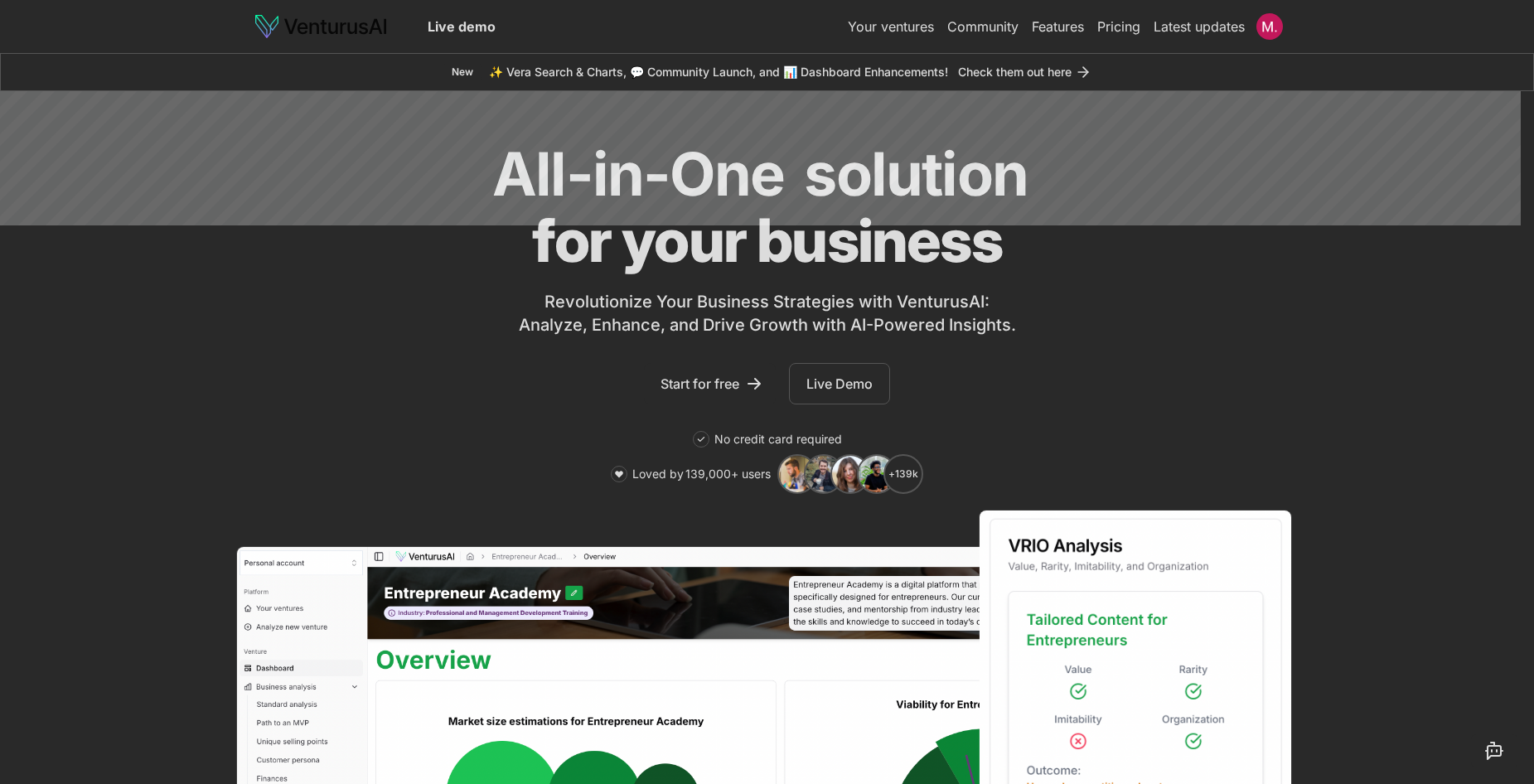
click at [1400, 248] on div at bounding box center [767, 645] width 1534 height 1107
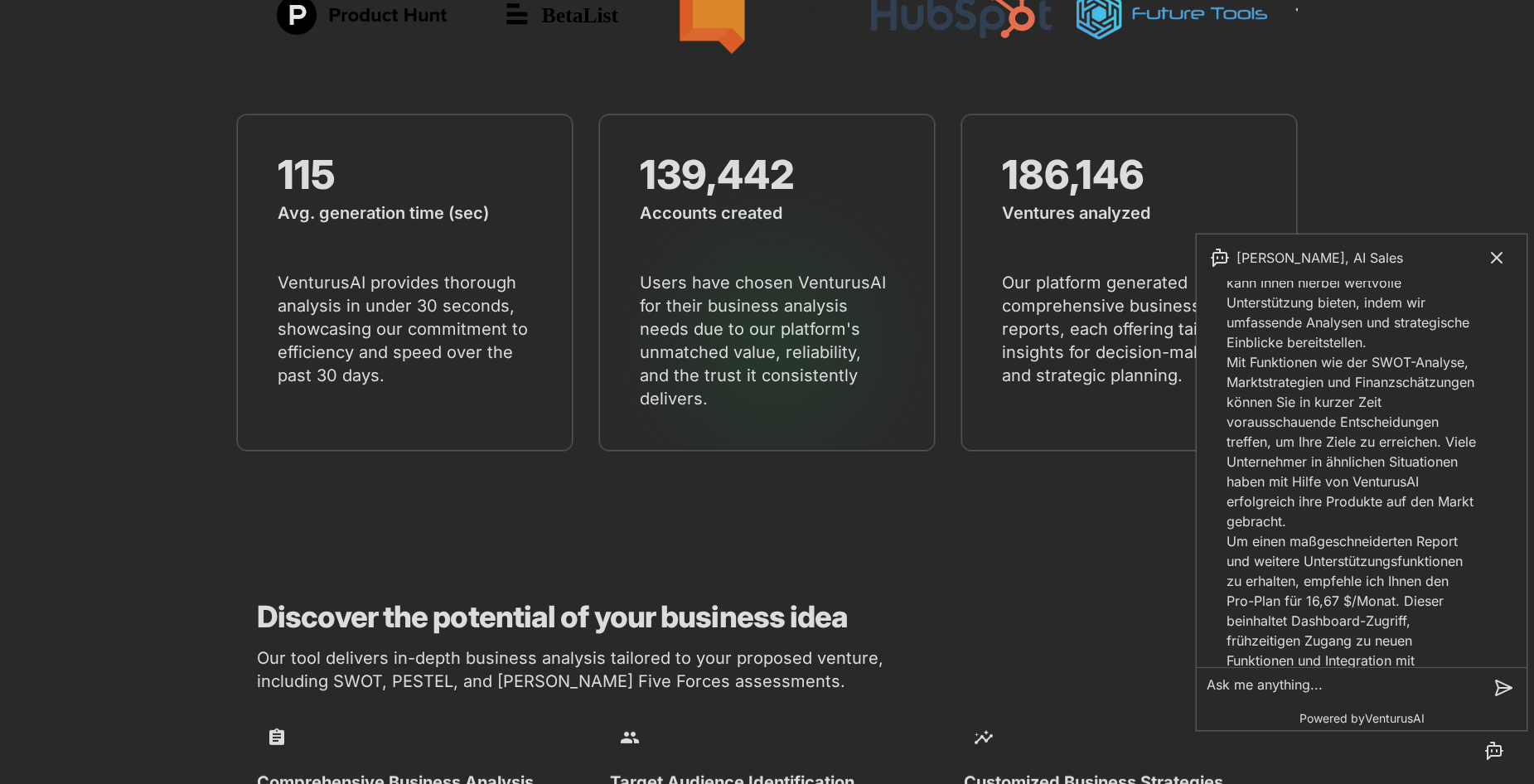
scroll to position [1245, 0]
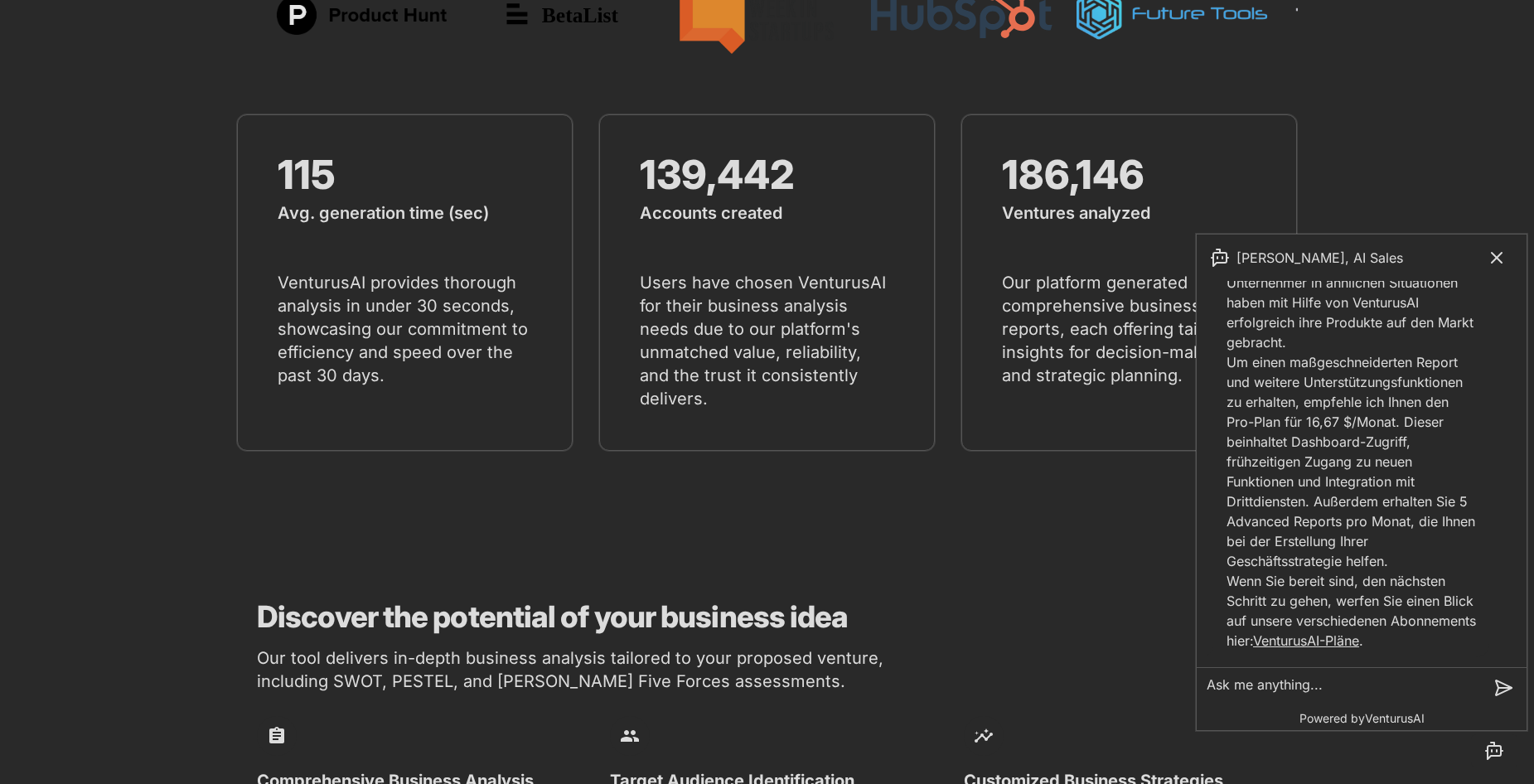
click at [1437, 150] on section "115 Avg. generation time (sec) VenturusAI provides thorough analysis in under 3…" at bounding box center [767, 295] width 1534 height 469
drag, startPoint x: 1494, startPoint y: 260, endPoint x: 1505, endPoint y: 256, distance: 11.7
click at [1498, 260] on icon at bounding box center [1496, 257] width 20 height 20
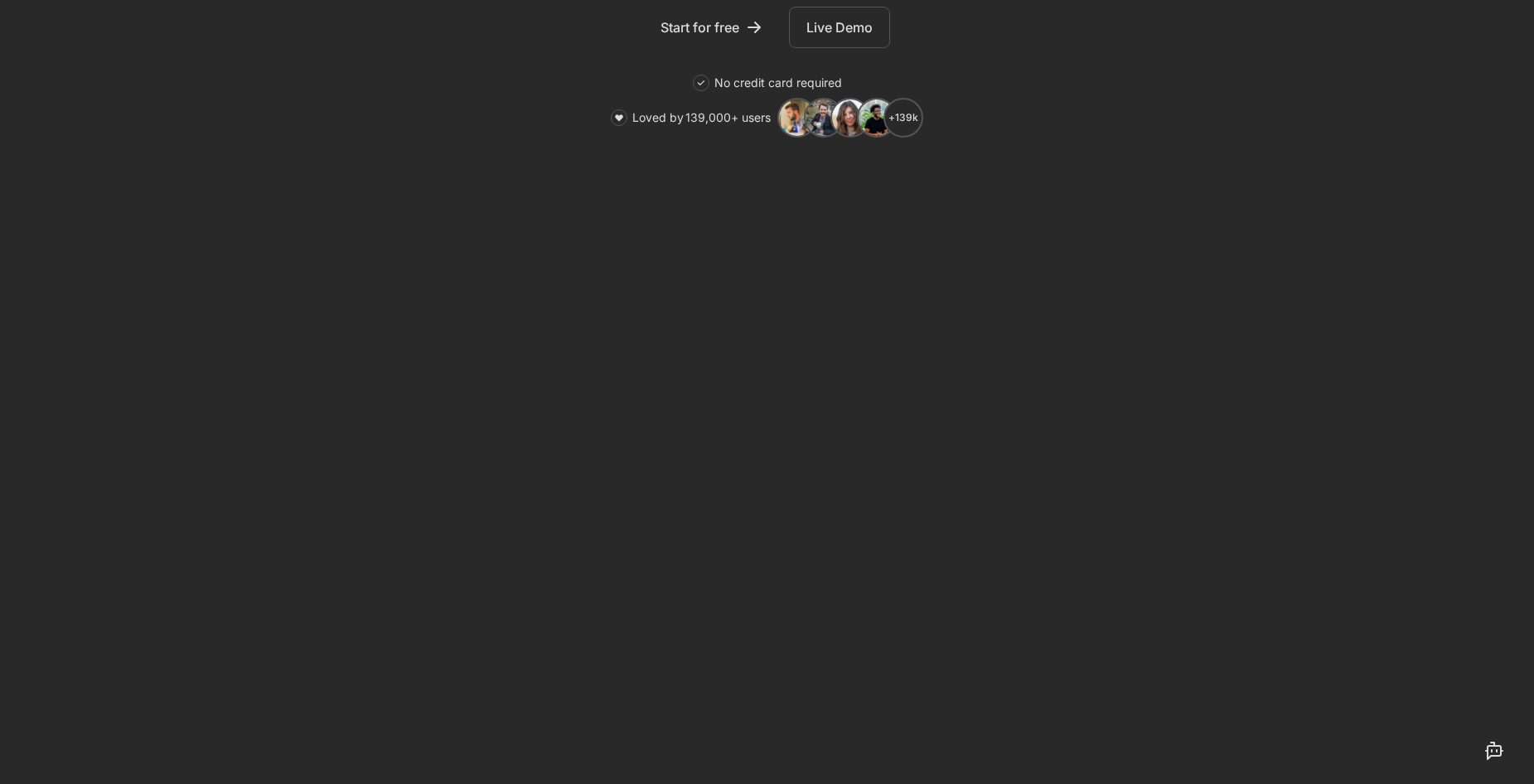
scroll to position [0, 0]
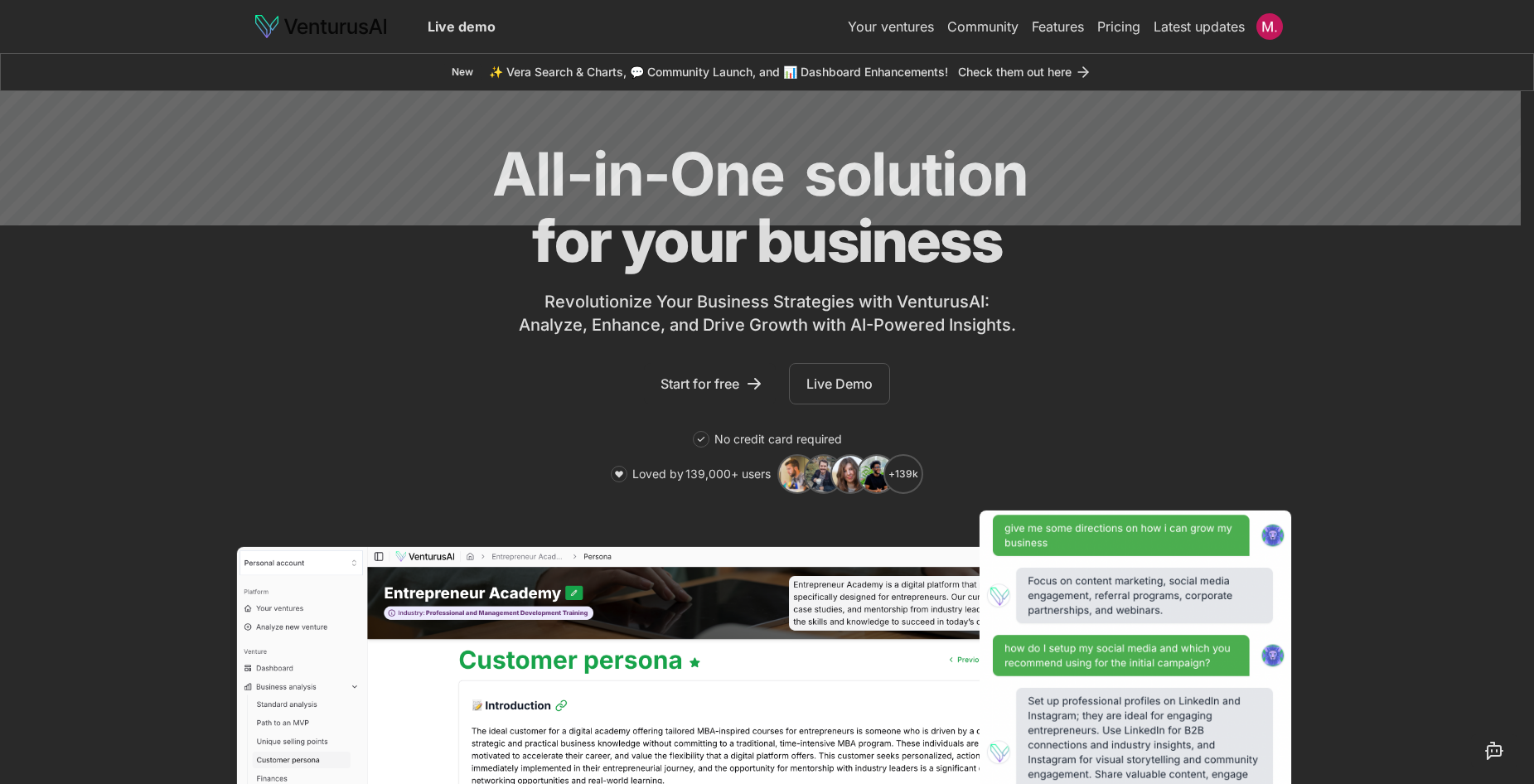
click at [1110, 26] on link "Pricing" at bounding box center [1119, 26] width 43 height 20
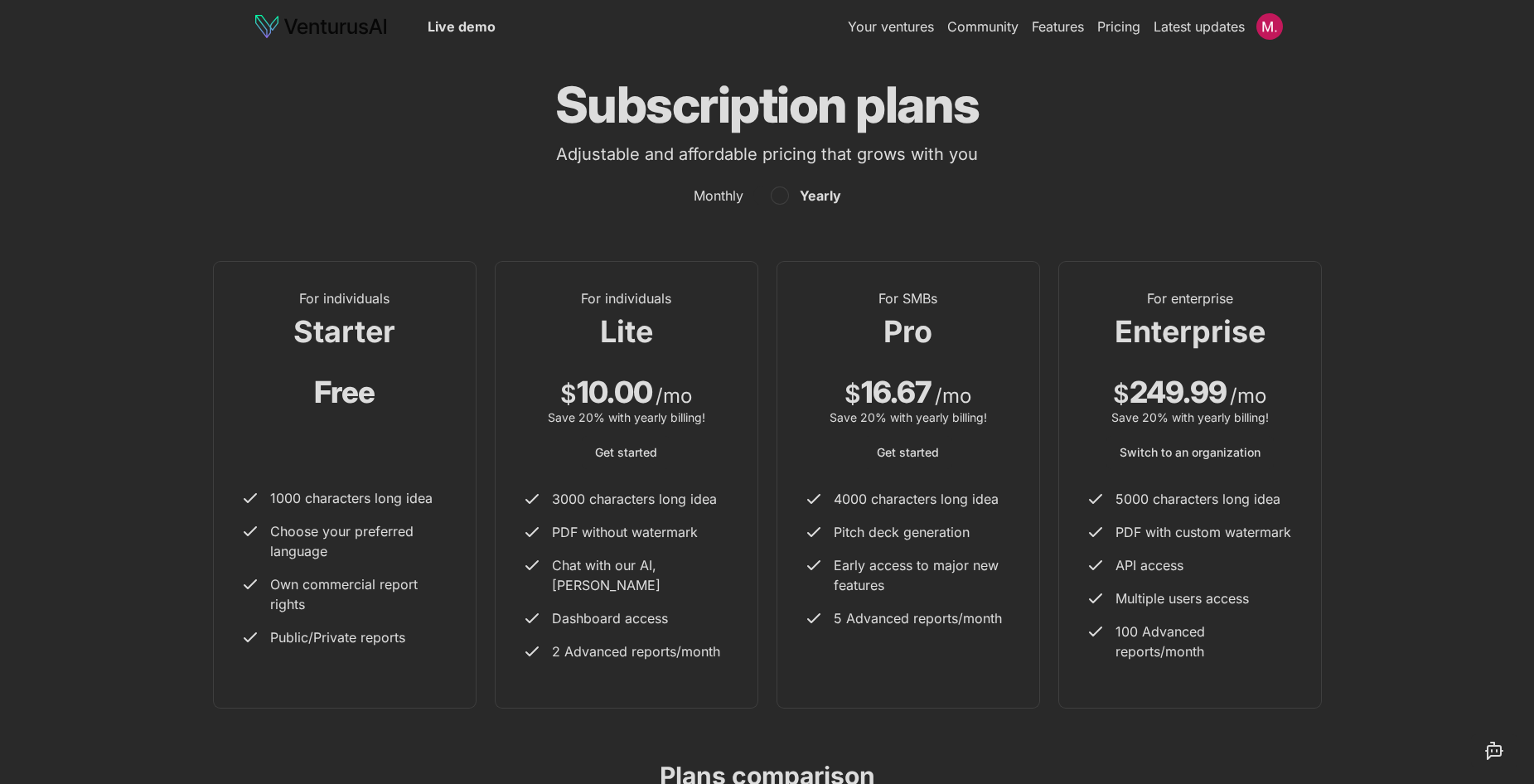
drag, startPoint x: 741, startPoint y: 193, endPoint x: 774, endPoint y: 191, distance: 33.1
click at [746, 193] on div "Monthly Yearly" at bounding box center [767, 195] width 1108 height 20
click at [773, 194] on button "button" at bounding box center [771, 195] width 36 height 20
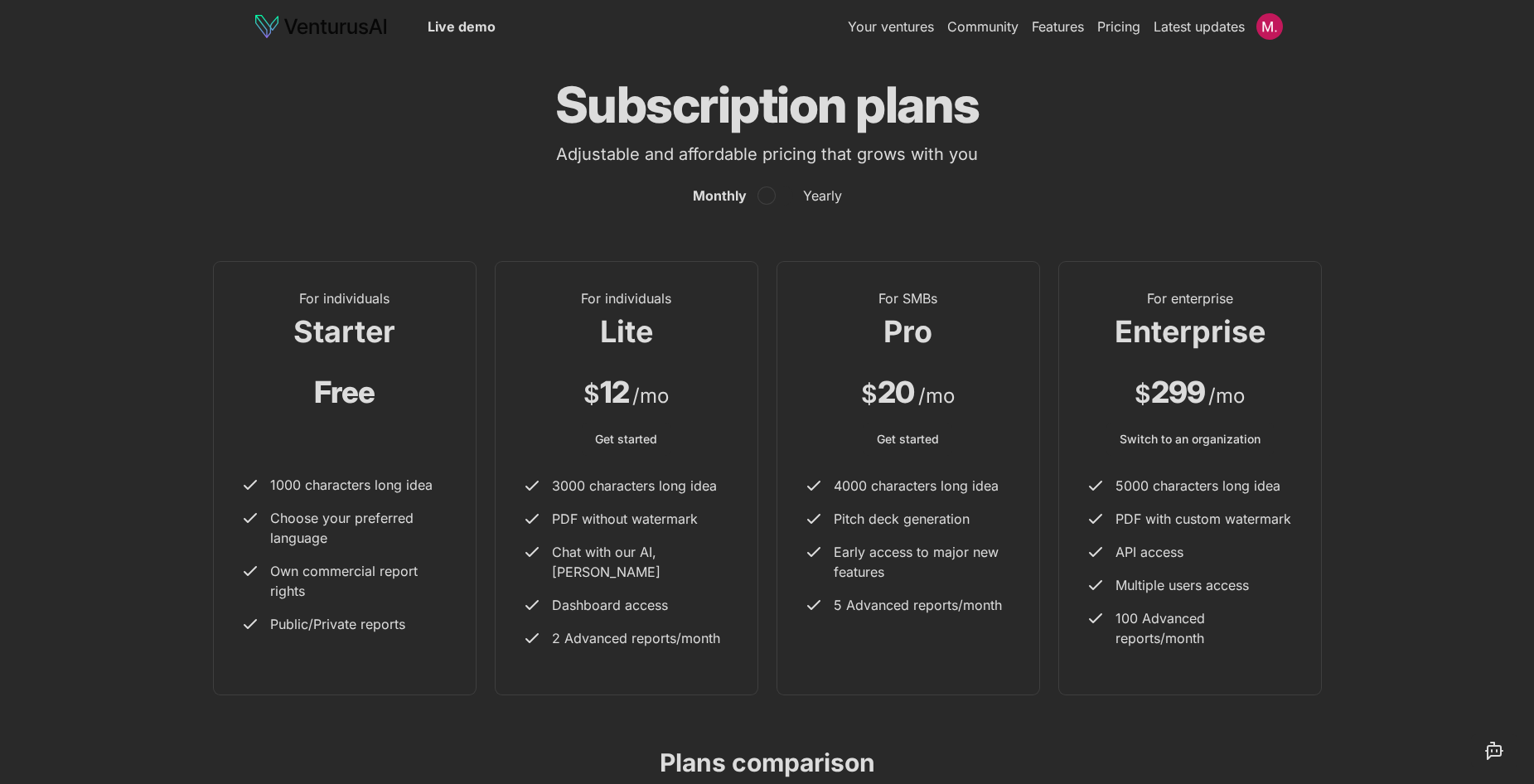
click at [628, 441] on span "Get started" at bounding box center [626, 439] width 62 height 17
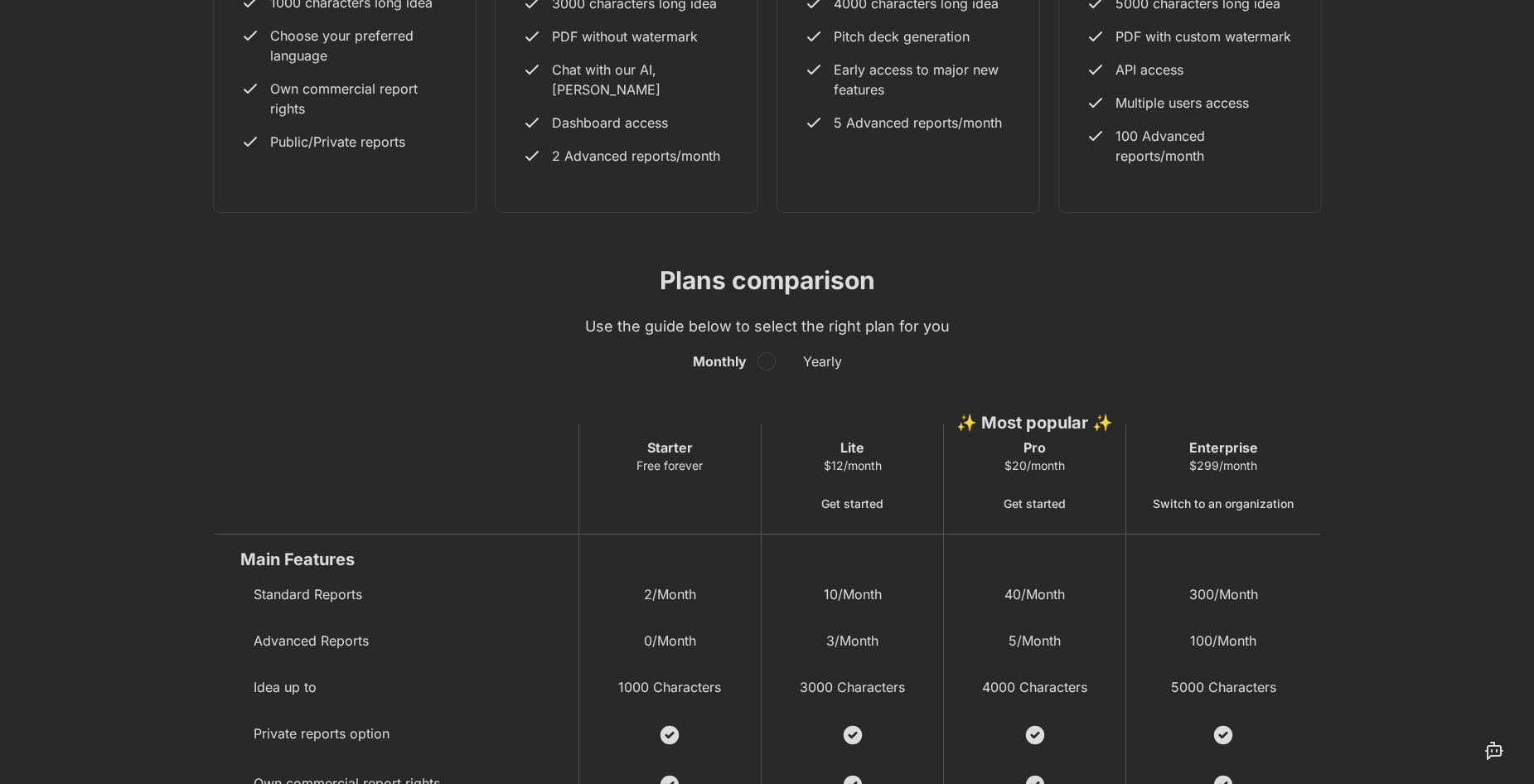
scroll to position [662, 0]
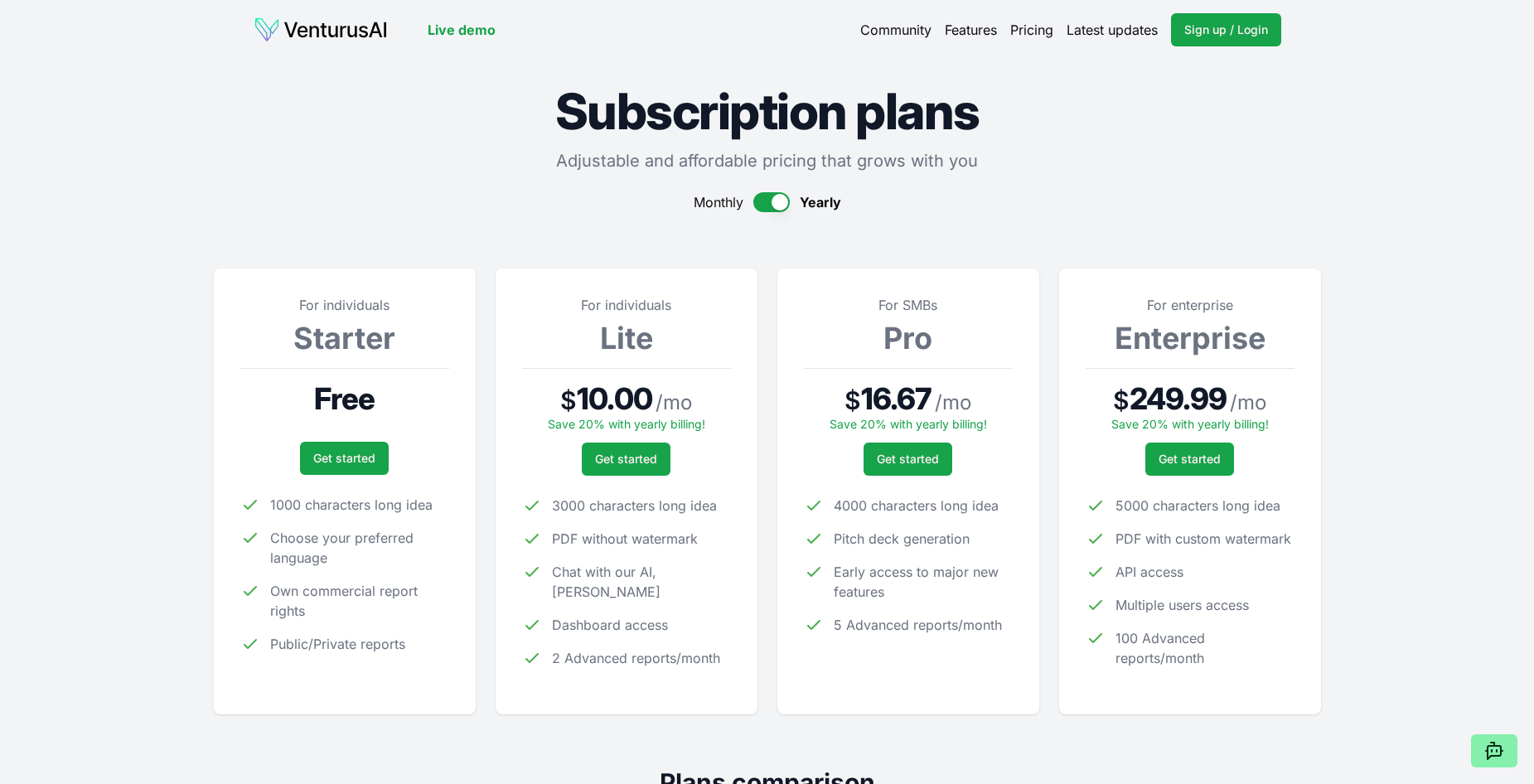
scroll to position [663, 0]
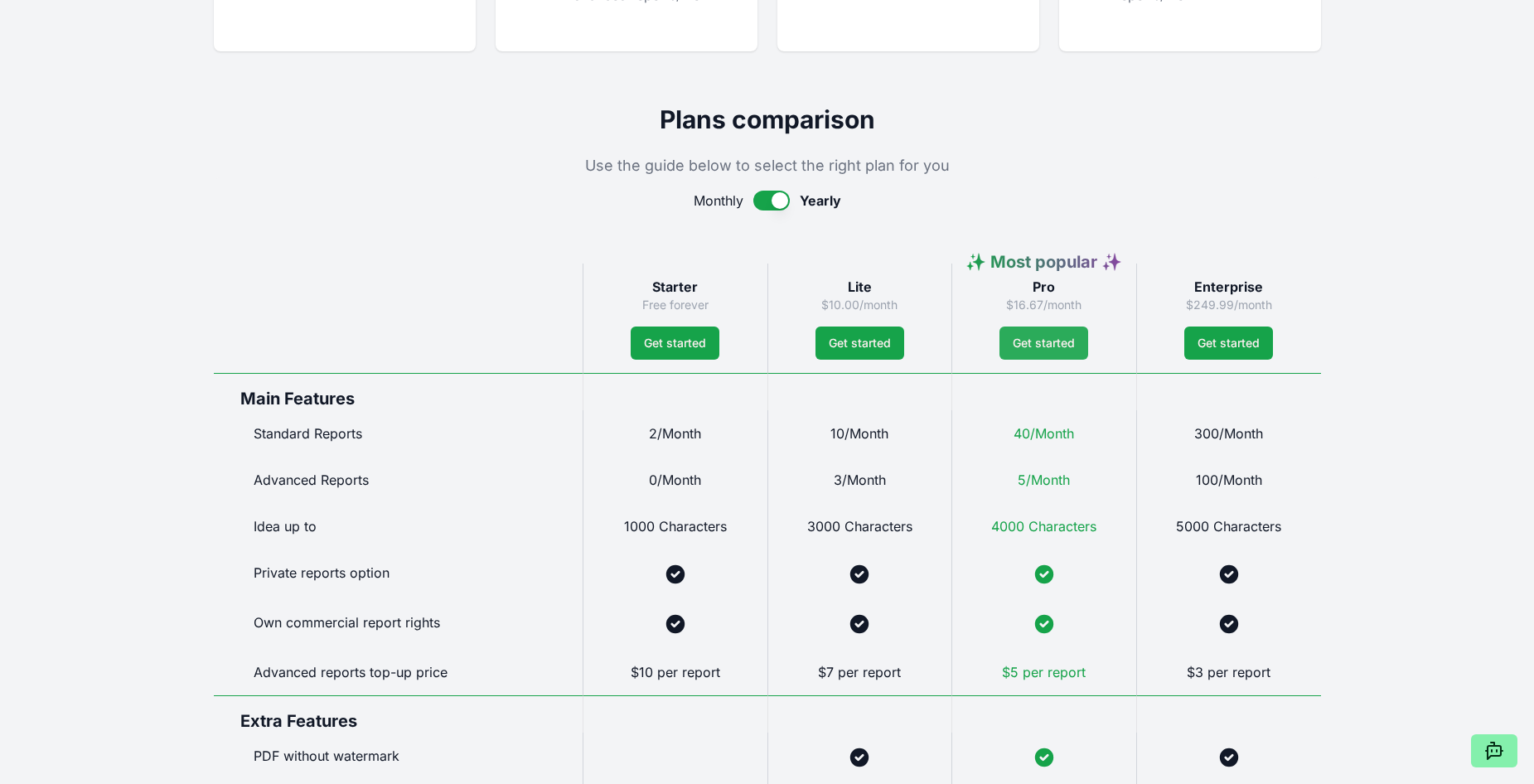
click at [1046, 353] on link "Get started" at bounding box center [1043, 343] width 88 height 33
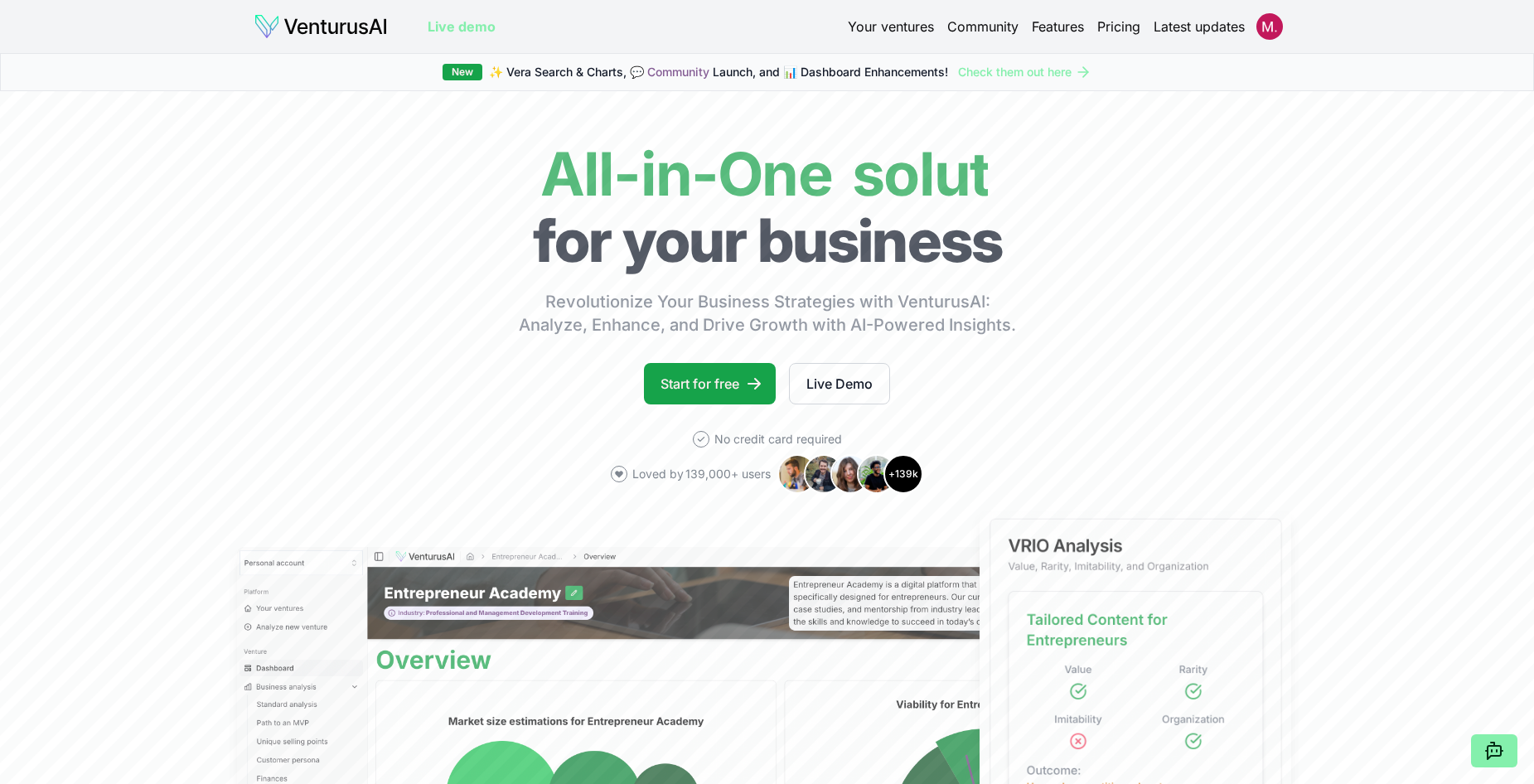
click at [1127, 20] on link "Pricing" at bounding box center [1119, 26] width 43 height 20
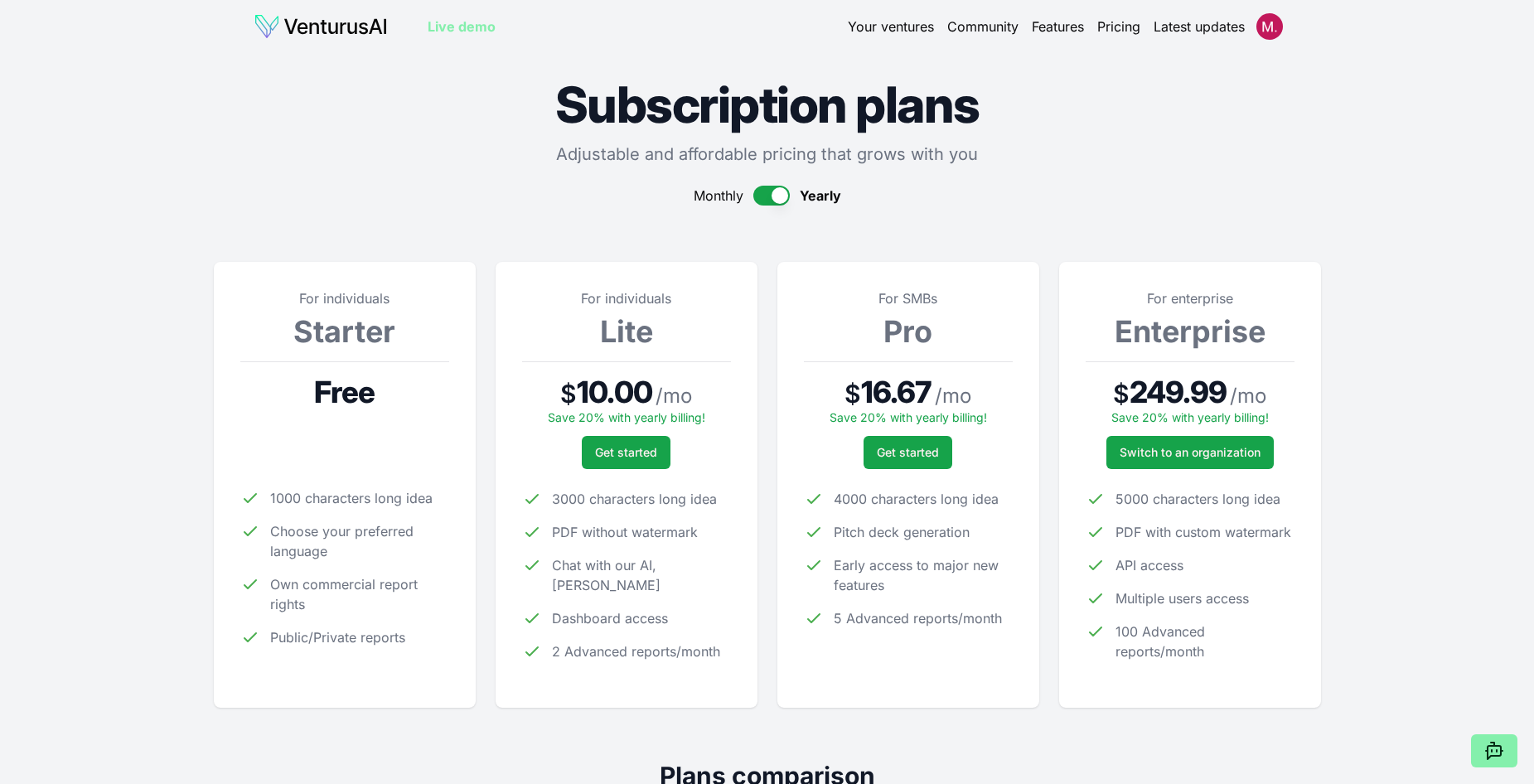
click at [761, 187] on button "button" at bounding box center [771, 195] width 36 height 20
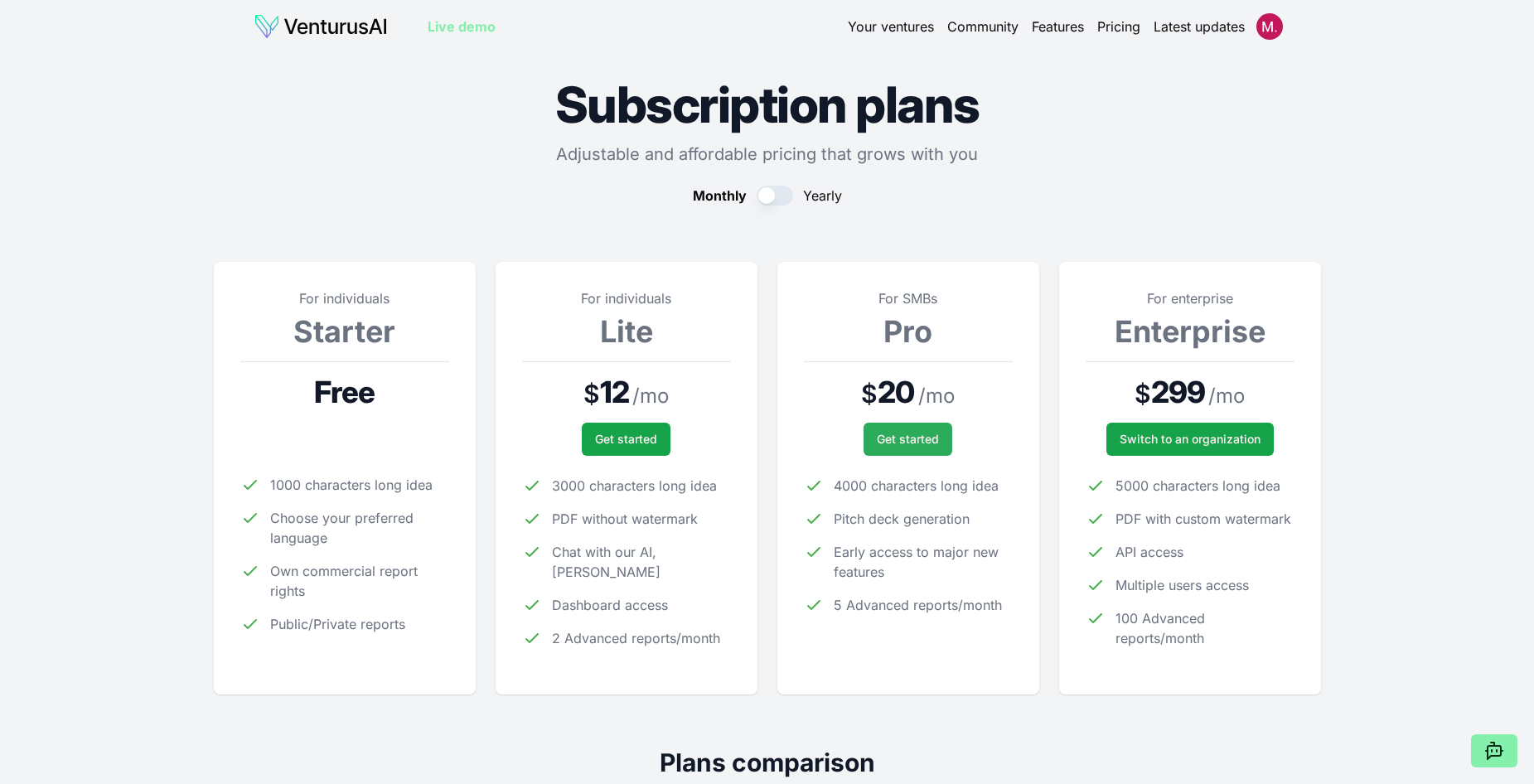
click at [905, 441] on span "Get started" at bounding box center [908, 439] width 62 height 17
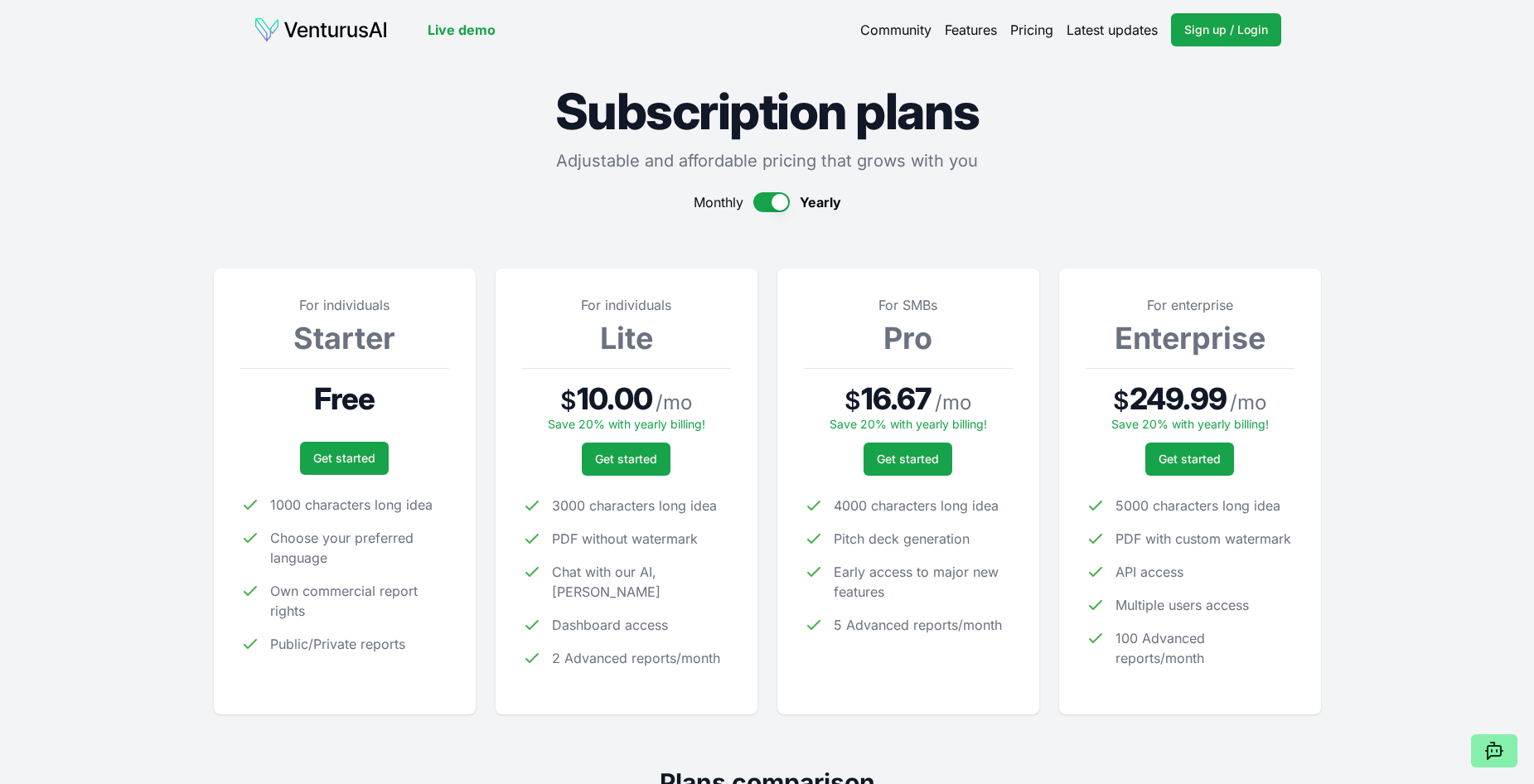
scroll to position [663, 0]
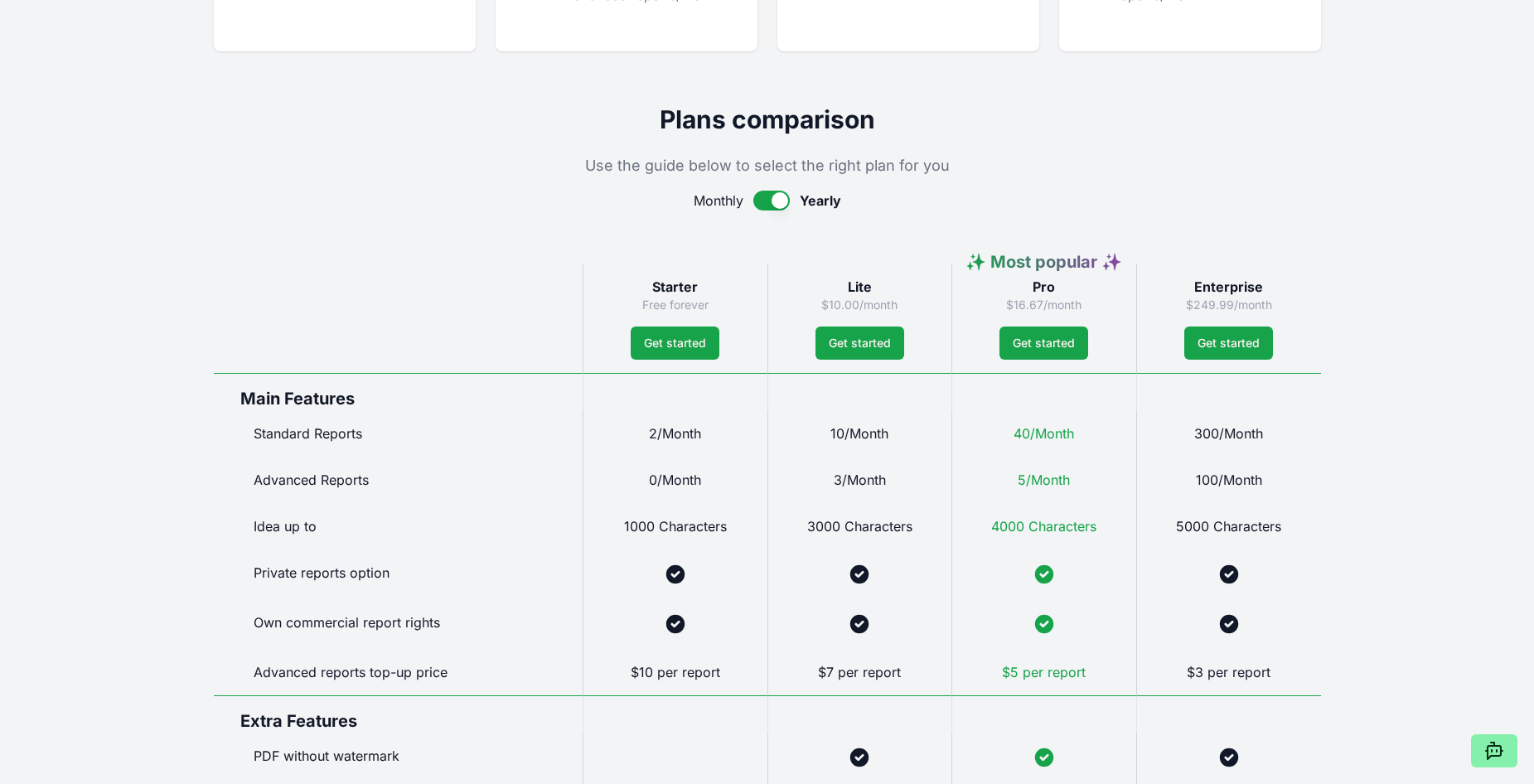
drag, startPoint x: 426, startPoint y: 141, endPoint x: 464, endPoint y: 141, distance: 38.0
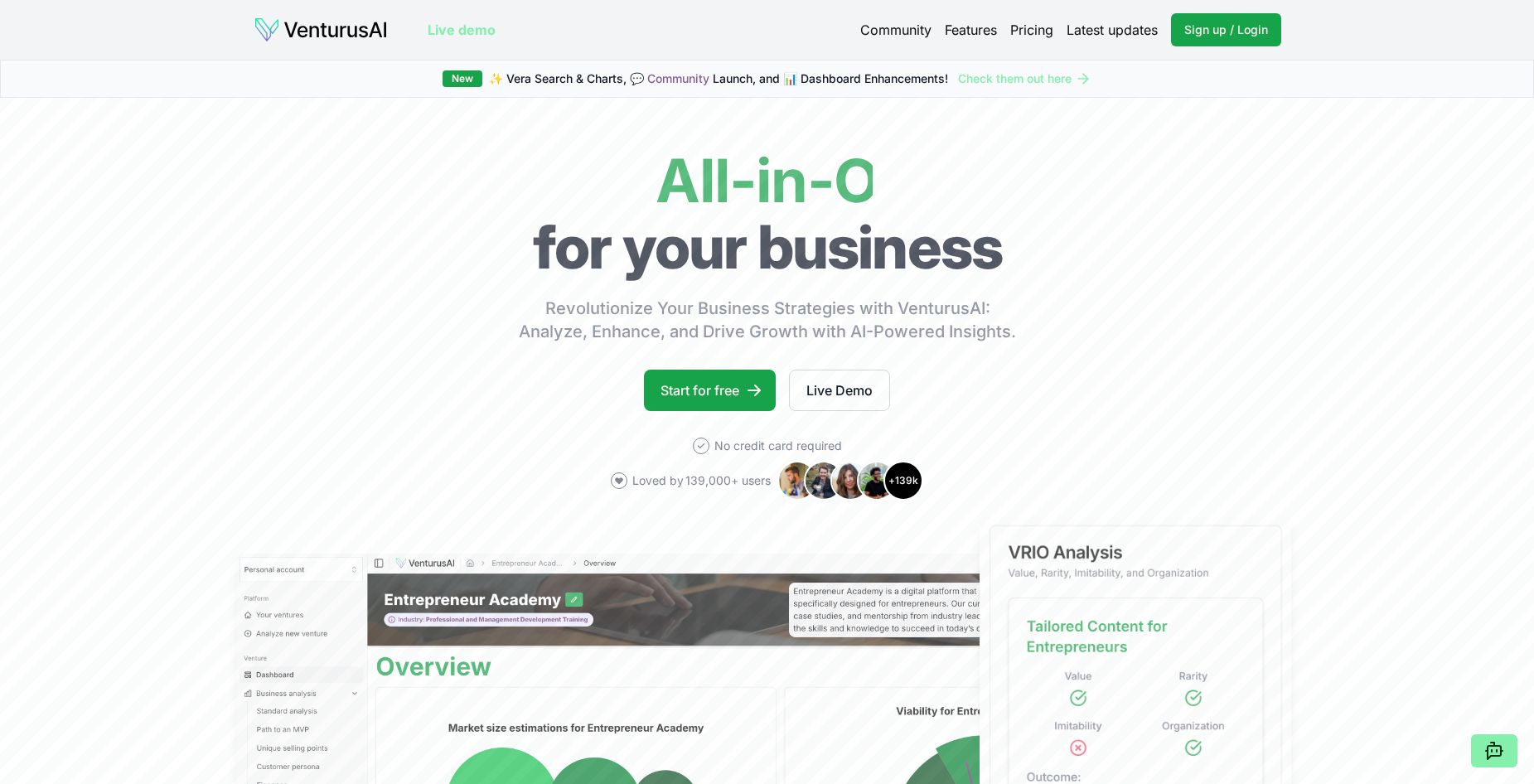
click at [891, 30] on link "Community" at bounding box center [896, 29] width 72 height 20
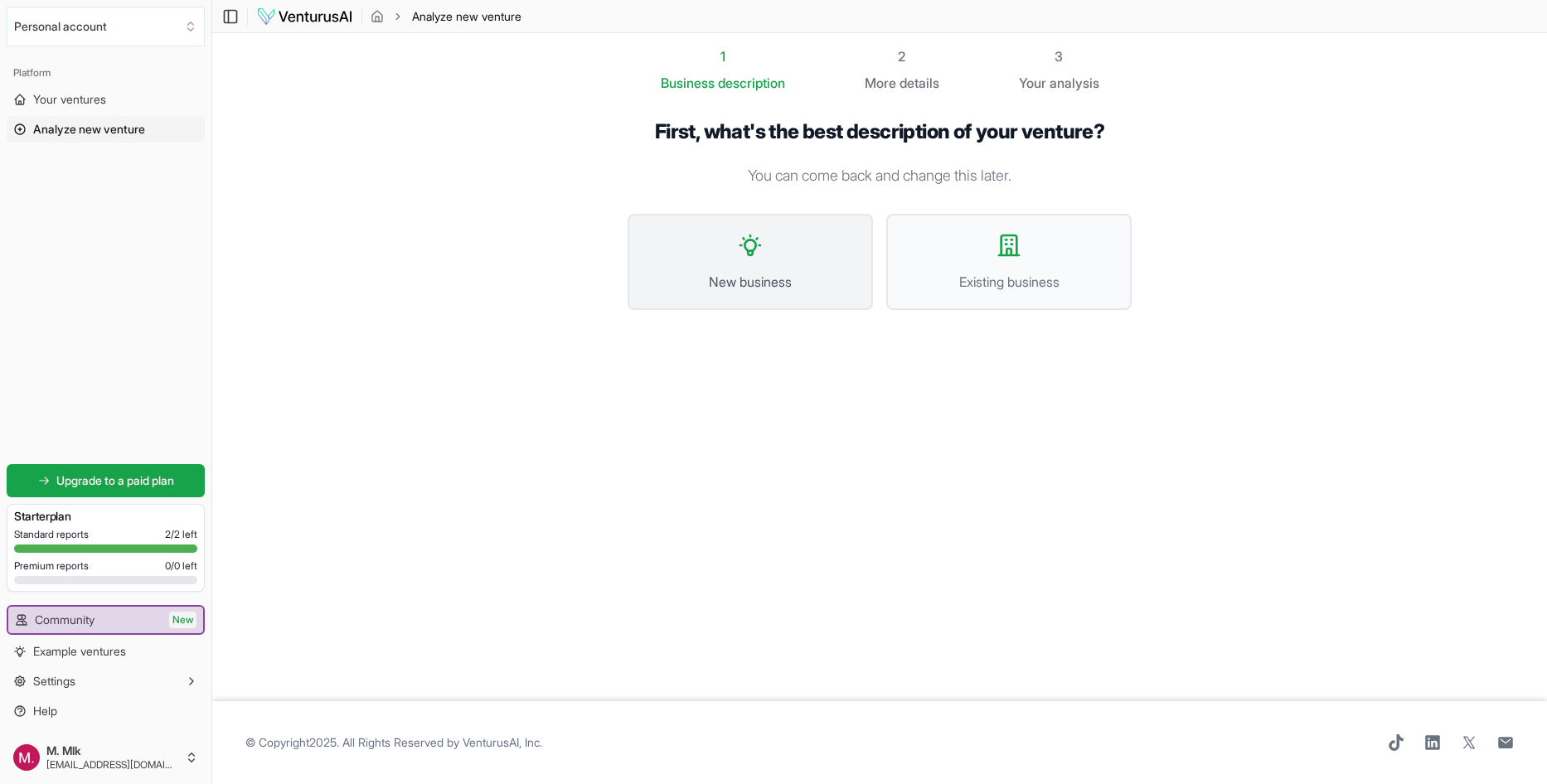
click at [802, 255] on button "New business" at bounding box center [750, 261] width 245 height 96
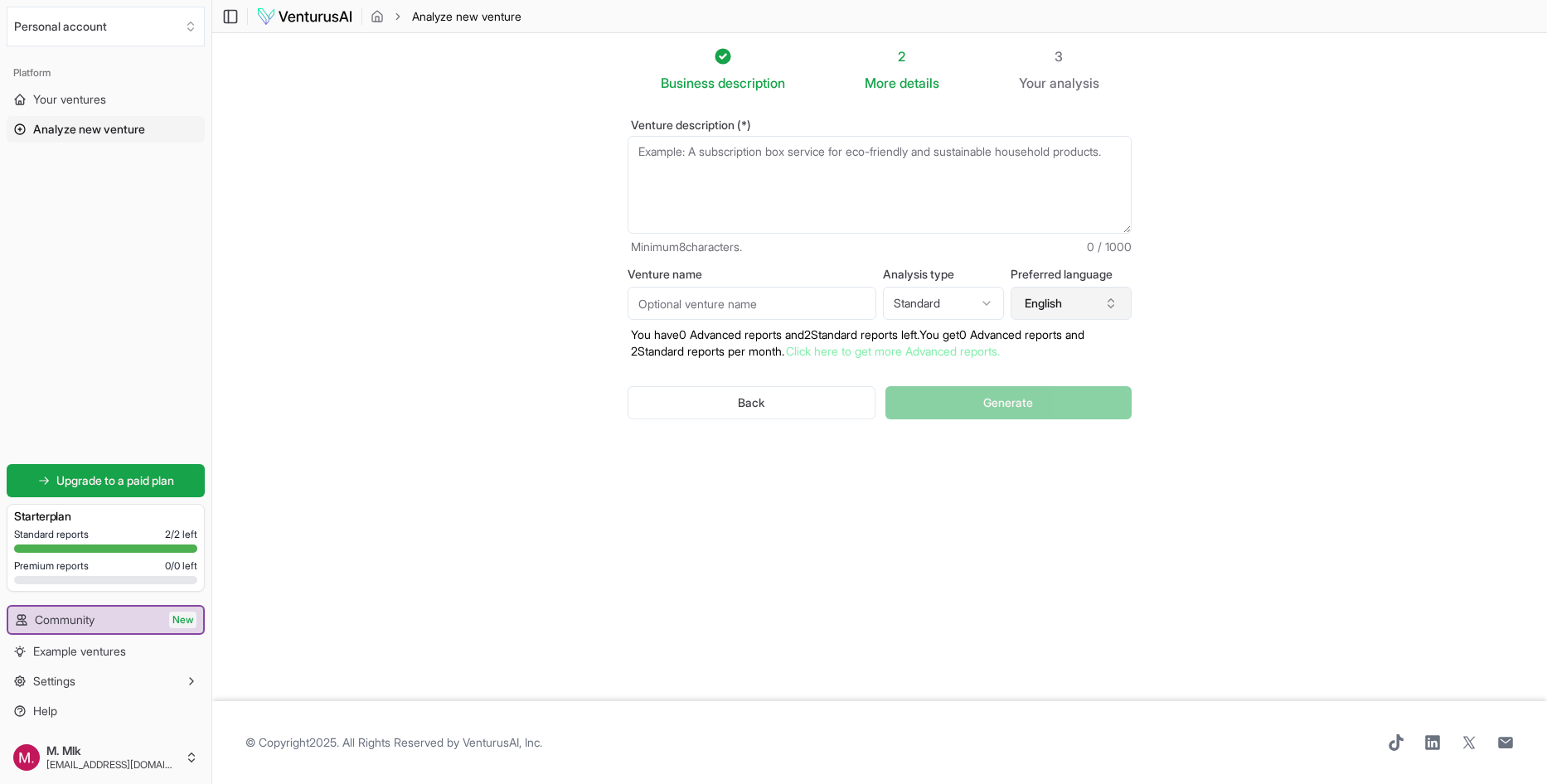
click at [1104, 305] on icon "button" at bounding box center [1110, 303] width 13 height 13
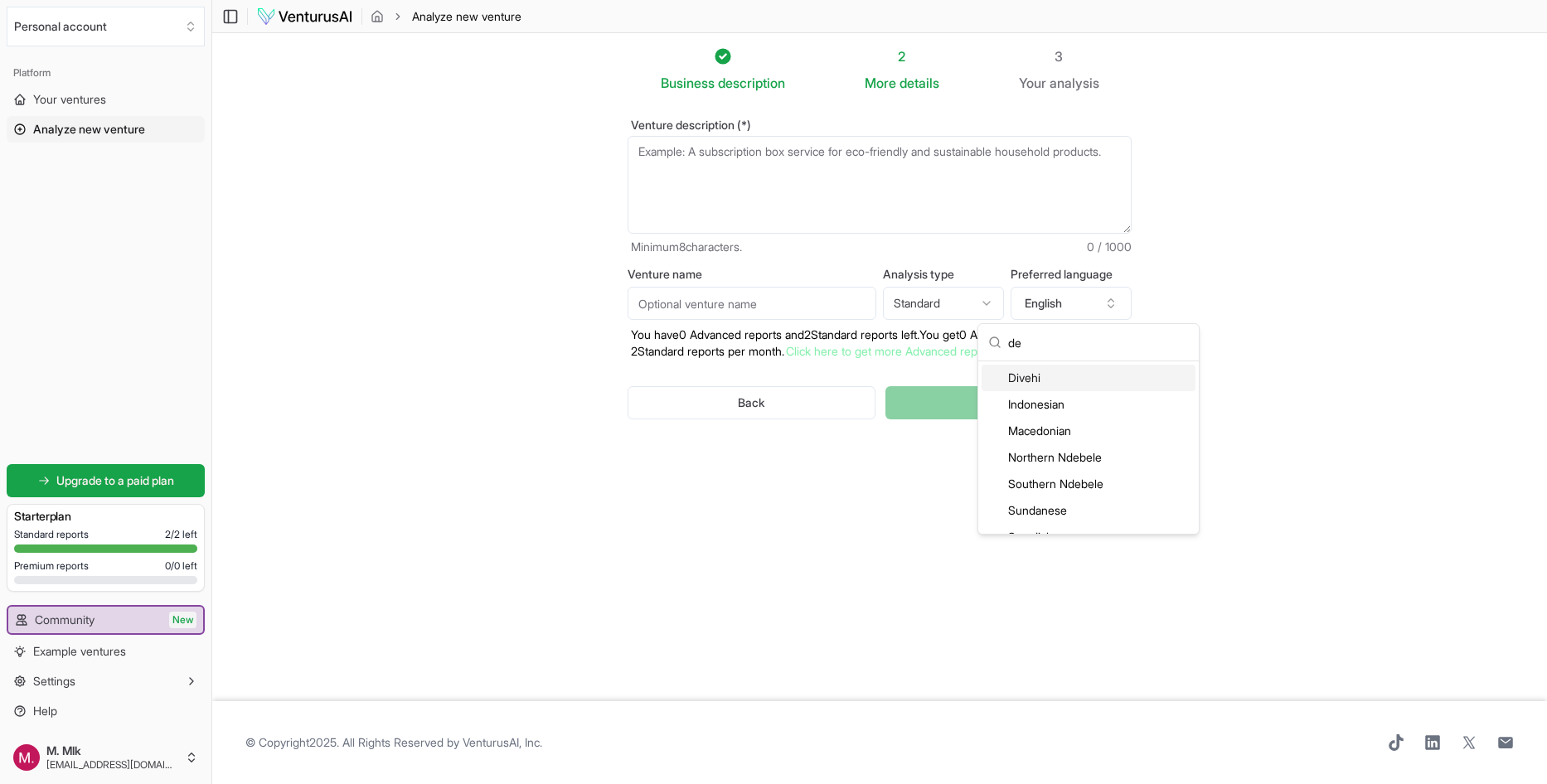
type input "d"
type input "ger"
click at [1041, 380] on div "German" at bounding box center [1088, 378] width 214 height 27
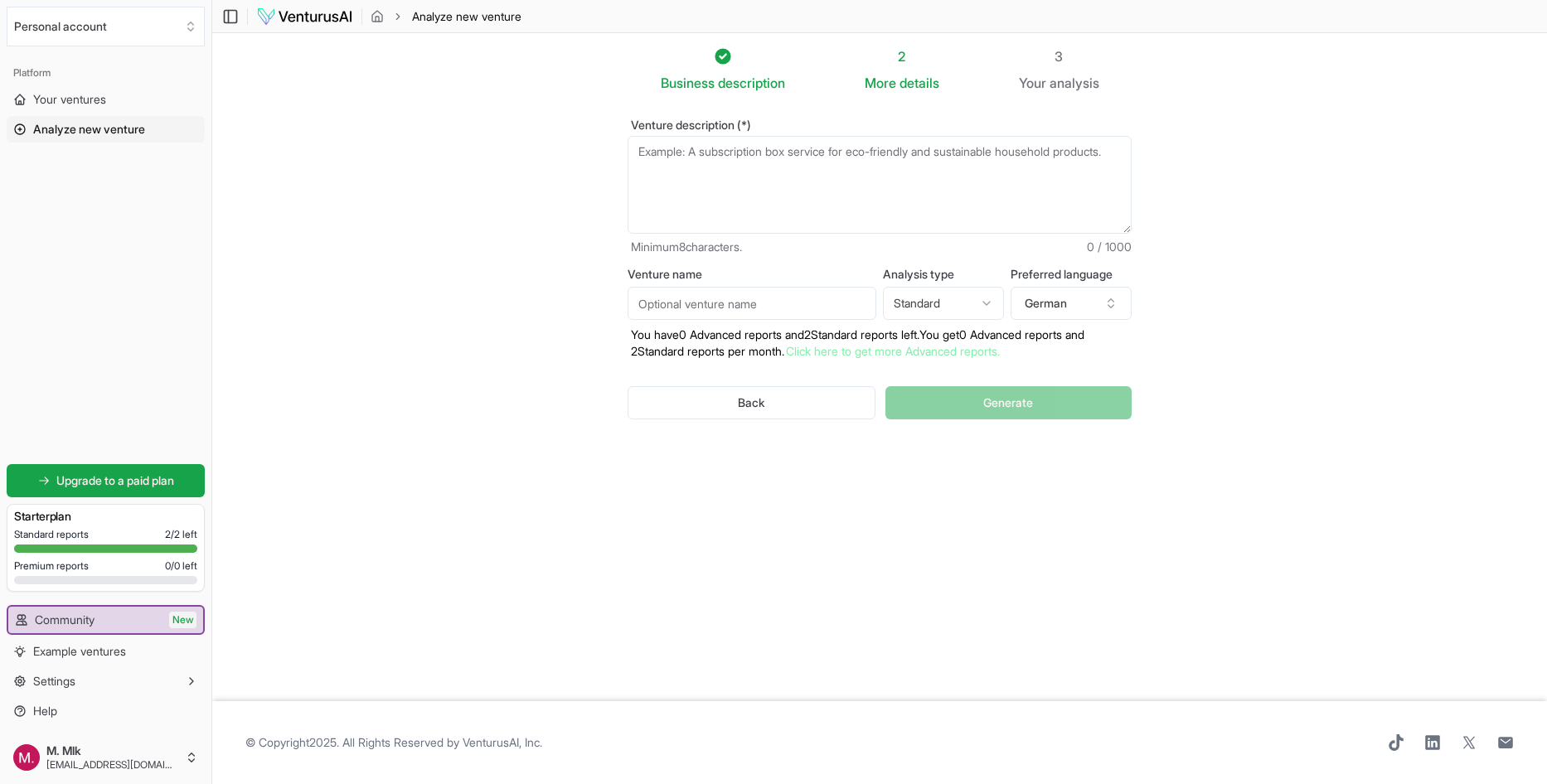
click at [952, 305] on html "Personal account Platform Your ventures Analyze new venture Get started for fre…" at bounding box center [773, 392] width 1547 height 784
click at [683, 304] on input "Venture name" at bounding box center [752, 304] width 249 height 33
click at [956, 301] on html "Personal account Platform Your ventures Analyze new venture Get started for fre…" at bounding box center [773, 392] width 1547 height 784
select select "standard"
click at [1331, 219] on section "Business description 2 More details 3 Your analysis Venture description (*) Min…" at bounding box center [879, 367] width 1334 height 668
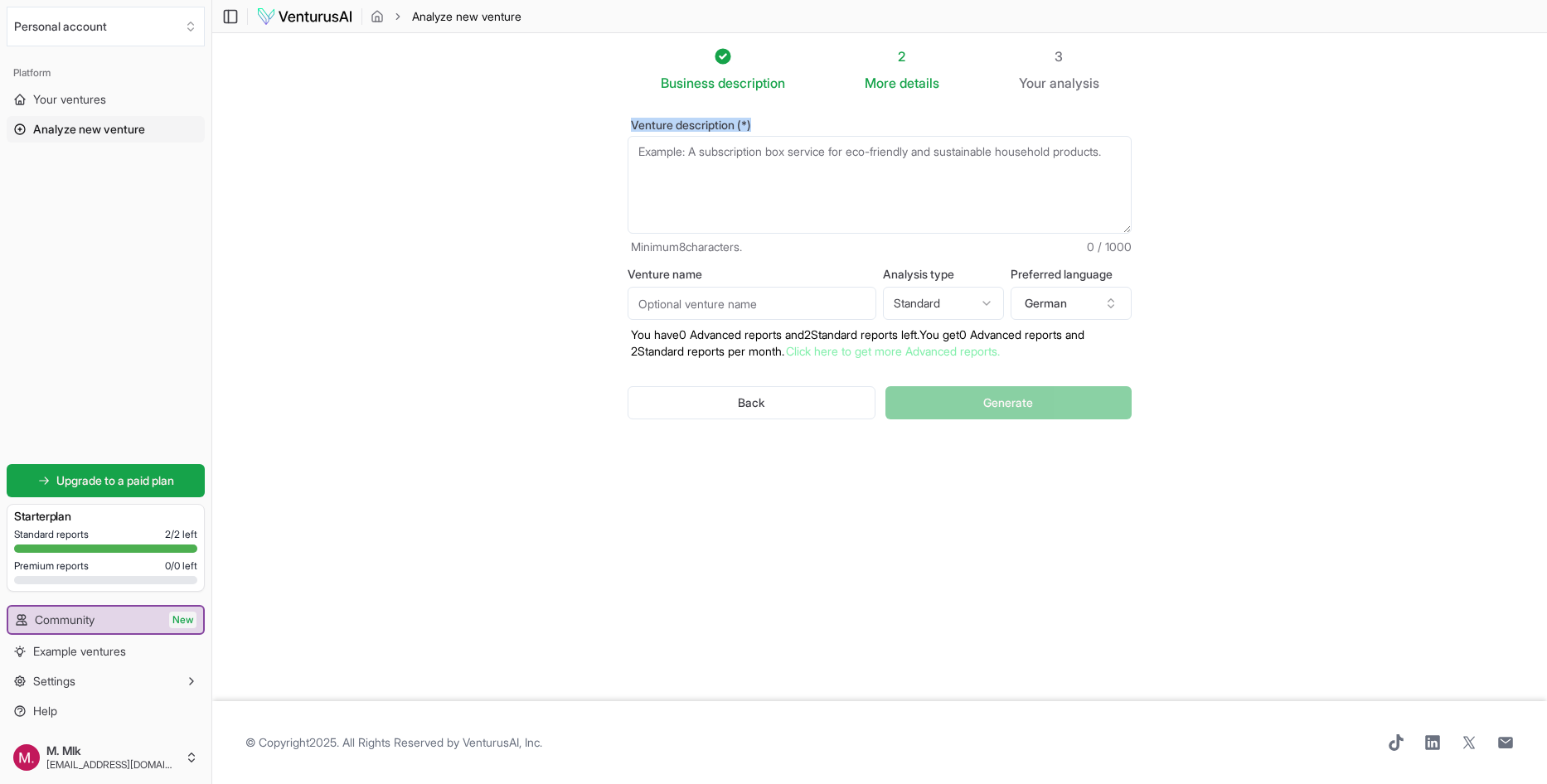
drag, startPoint x: 642, startPoint y: 127, endPoint x: 814, endPoint y: 126, distance: 172.0
click at [814, 126] on div "Venture description (*) Minimum 8 characters. 0 / 1000 Venture name Analysis ty…" at bounding box center [879, 282] width 557 height 380
copy label "Venture description (*)"
click at [1456, 298] on section "Business description 2 More details 3 Your analysis Venture description (*) Min…" at bounding box center [879, 367] width 1334 height 668
drag, startPoint x: 1377, startPoint y: 418, endPoint x: 1383, endPoint y: 411, distance: 9.2
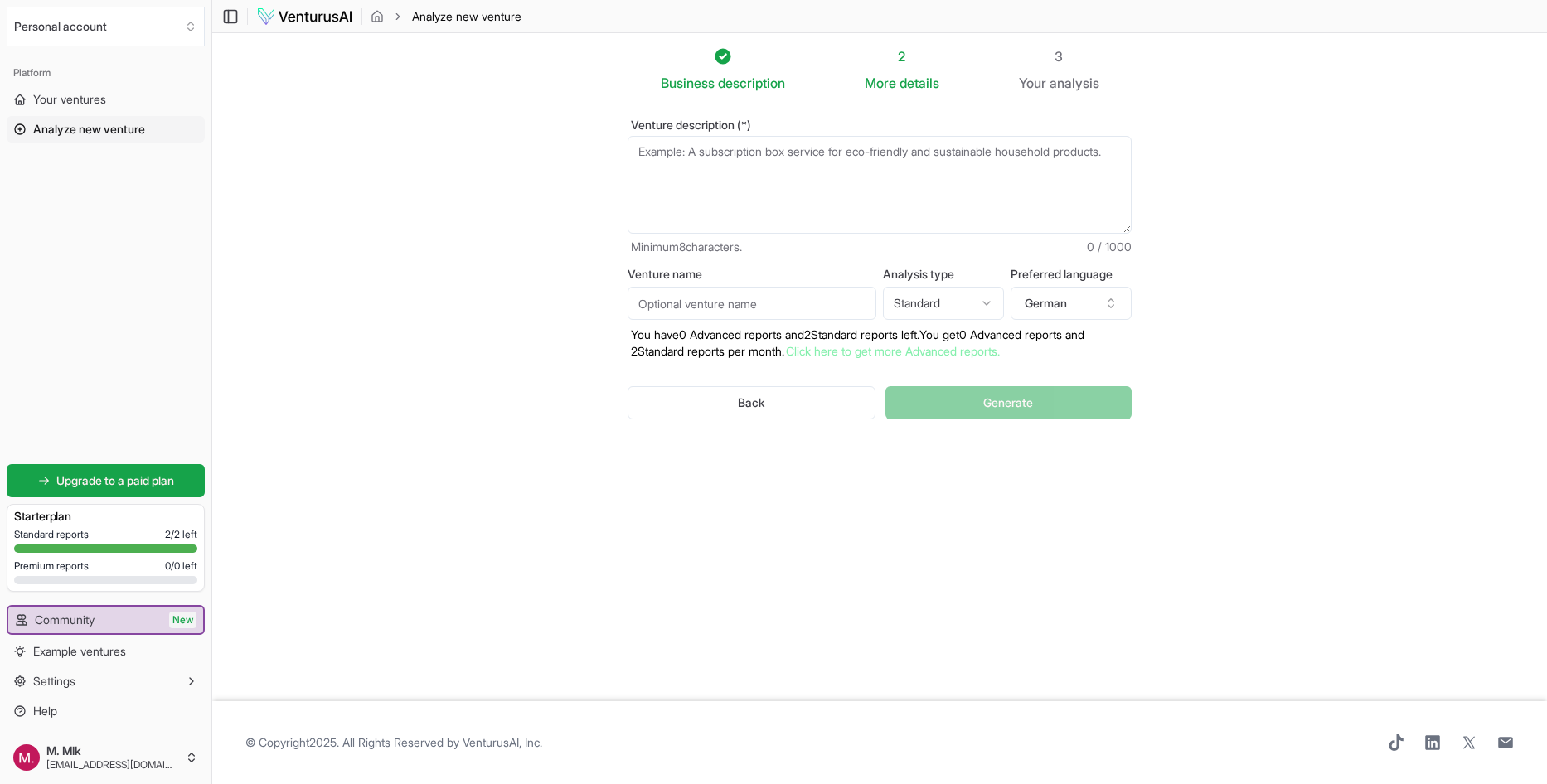
click at [1381, 413] on section "Business description 2 More details 3 Your analysis Venture description (*) Min…" at bounding box center [879, 367] width 1334 height 668
drag, startPoint x: 634, startPoint y: 124, endPoint x: 815, endPoint y: 124, distance: 181.0
click at [812, 126] on label "Venture description (*)" at bounding box center [879, 124] width 504 height 11
copy label "Venture description (*)"
click at [841, 194] on textarea "Venture description (*)" at bounding box center [879, 184] width 504 height 98
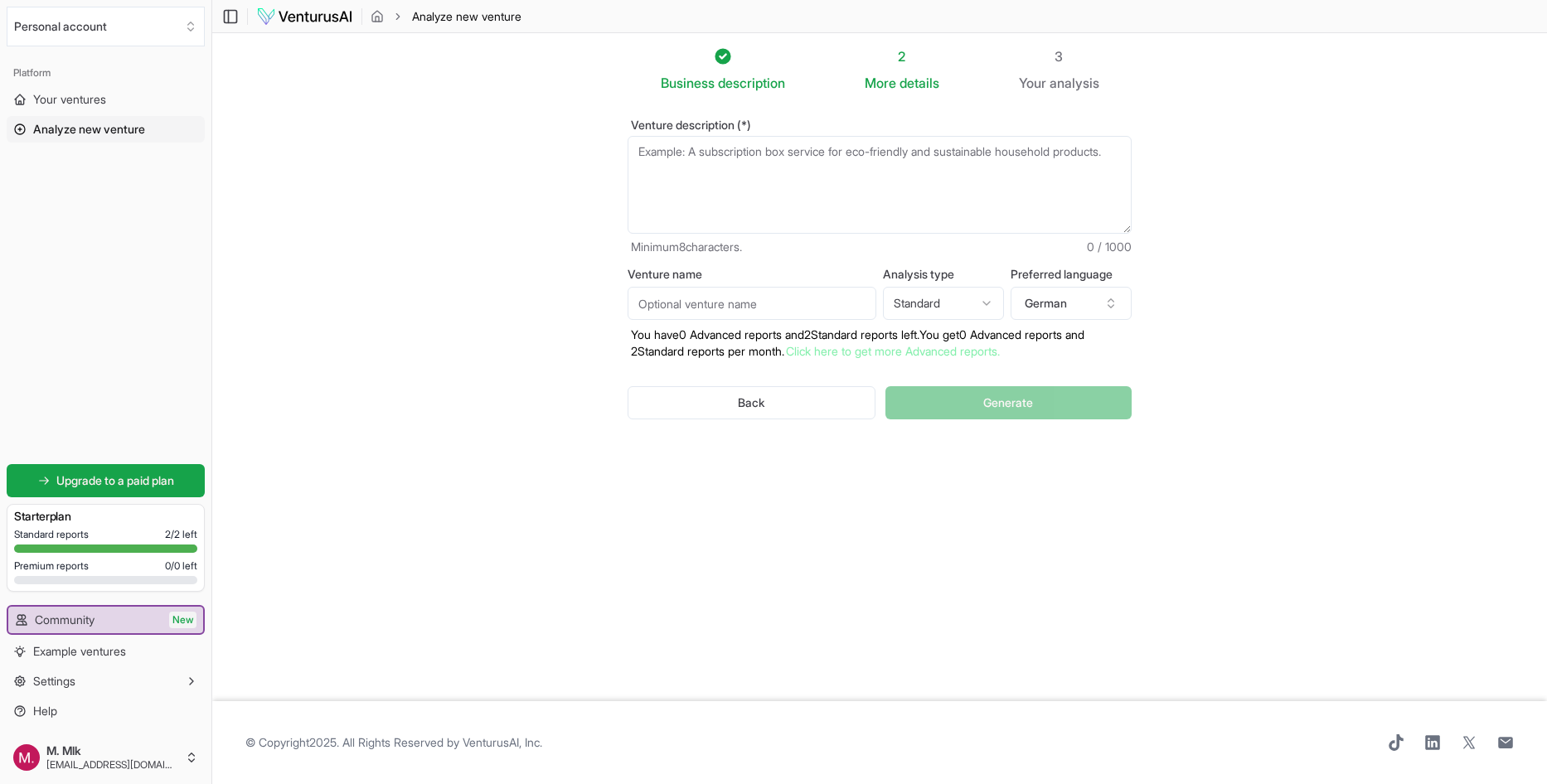
paste textarea "KI‑gestütztes Low-/No‑Code‑Micro‑SaaS‑Studio für die DACH‑Region, das wiederkeh…"
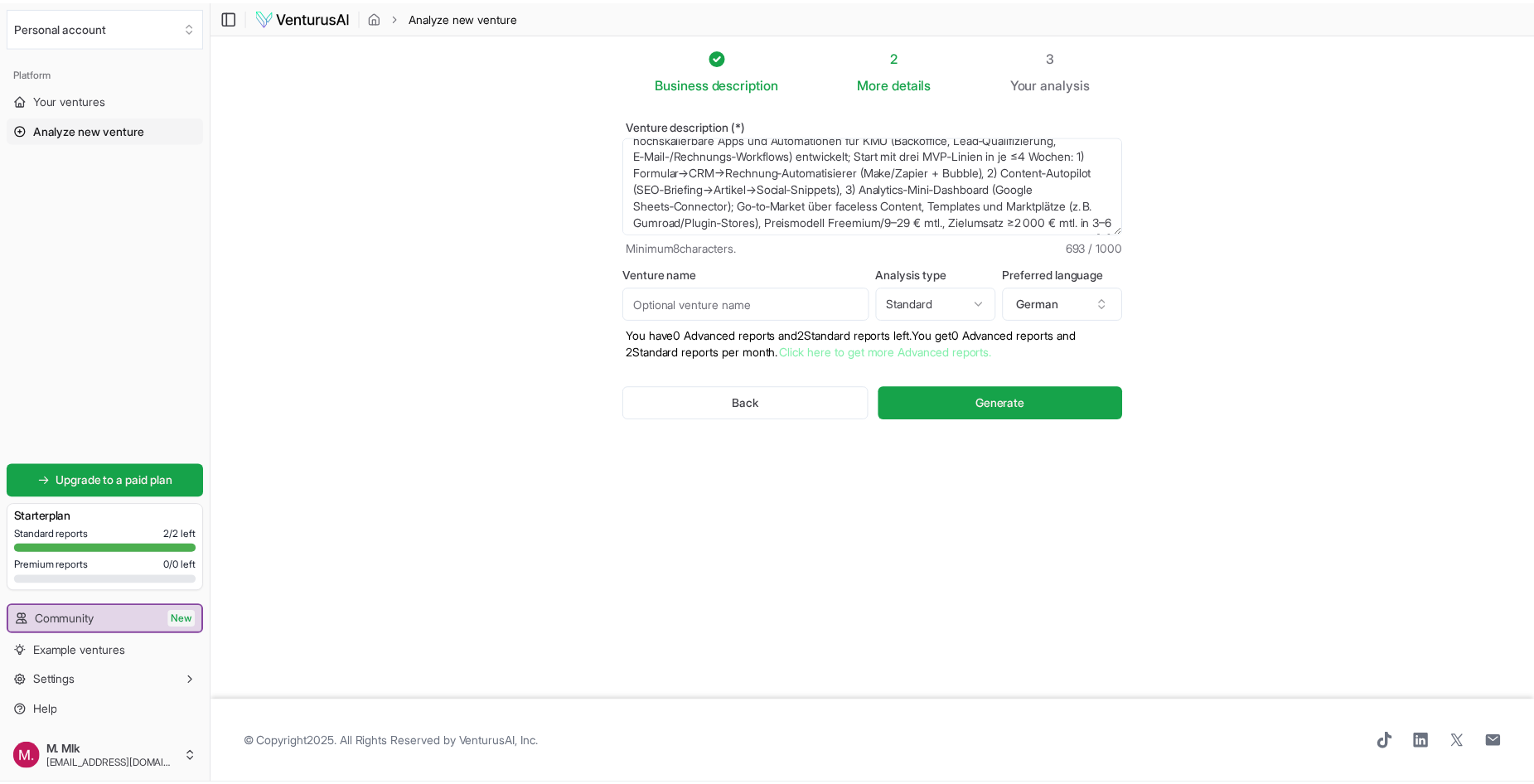
scroll to position [66, 0]
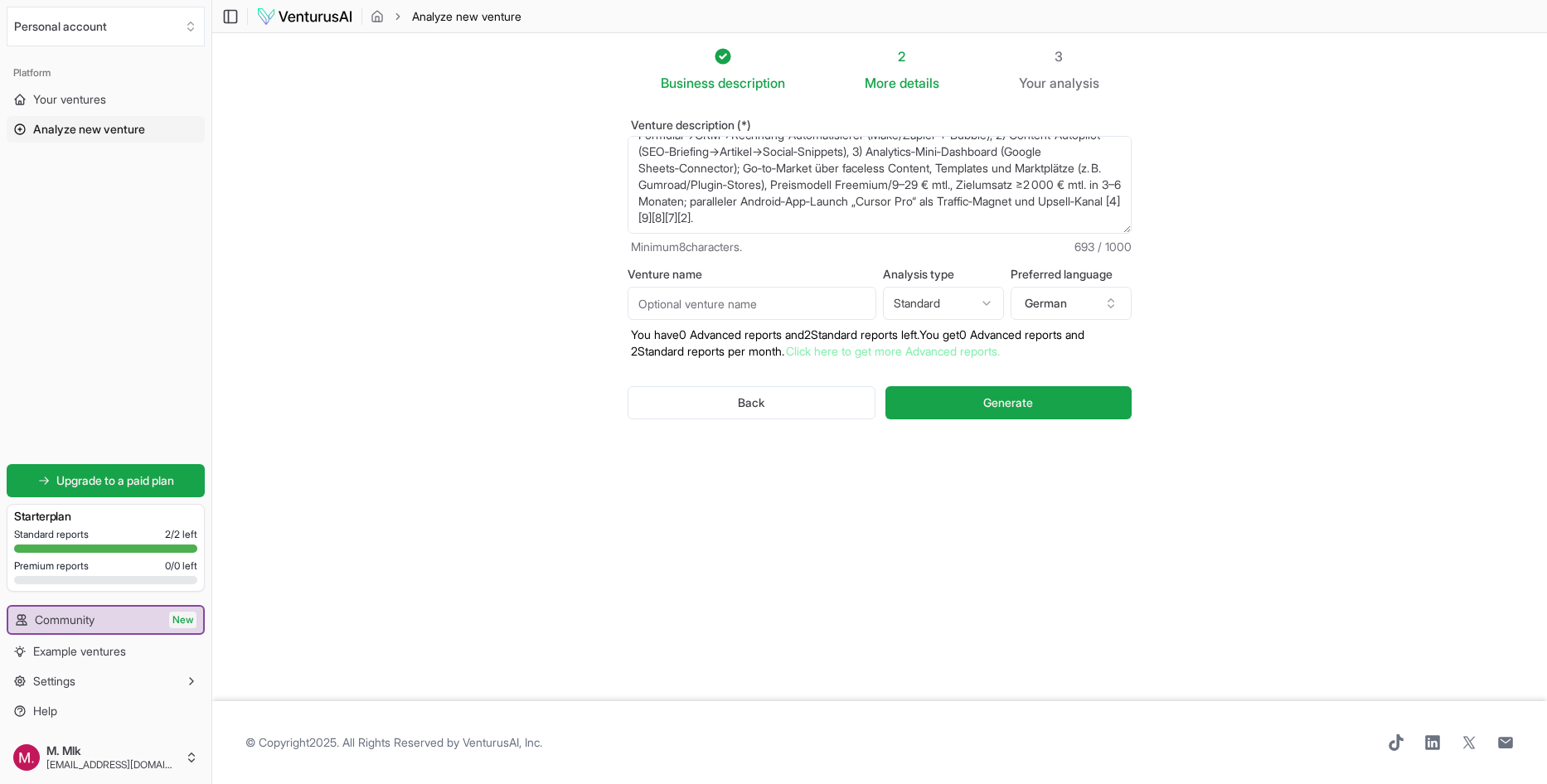
drag, startPoint x: 805, startPoint y: 219, endPoint x: 945, endPoint y: 222, distance: 140.0
click at [943, 221] on textarea "KI‑gestütztes Low-/No‑Code‑Micro‑SaaS‑Studio für die DACH‑Region, das wiederkeh…" at bounding box center [879, 184] width 504 height 98
type textarea "KI‑gestütztes Low-/No‑Code‑Micro‑SaaS‑Studio für die DACH‑Region, das wiederkeh…"
click at [954, 404] on button "Generate" at bounding box center [1008, 403] width 246 height 33
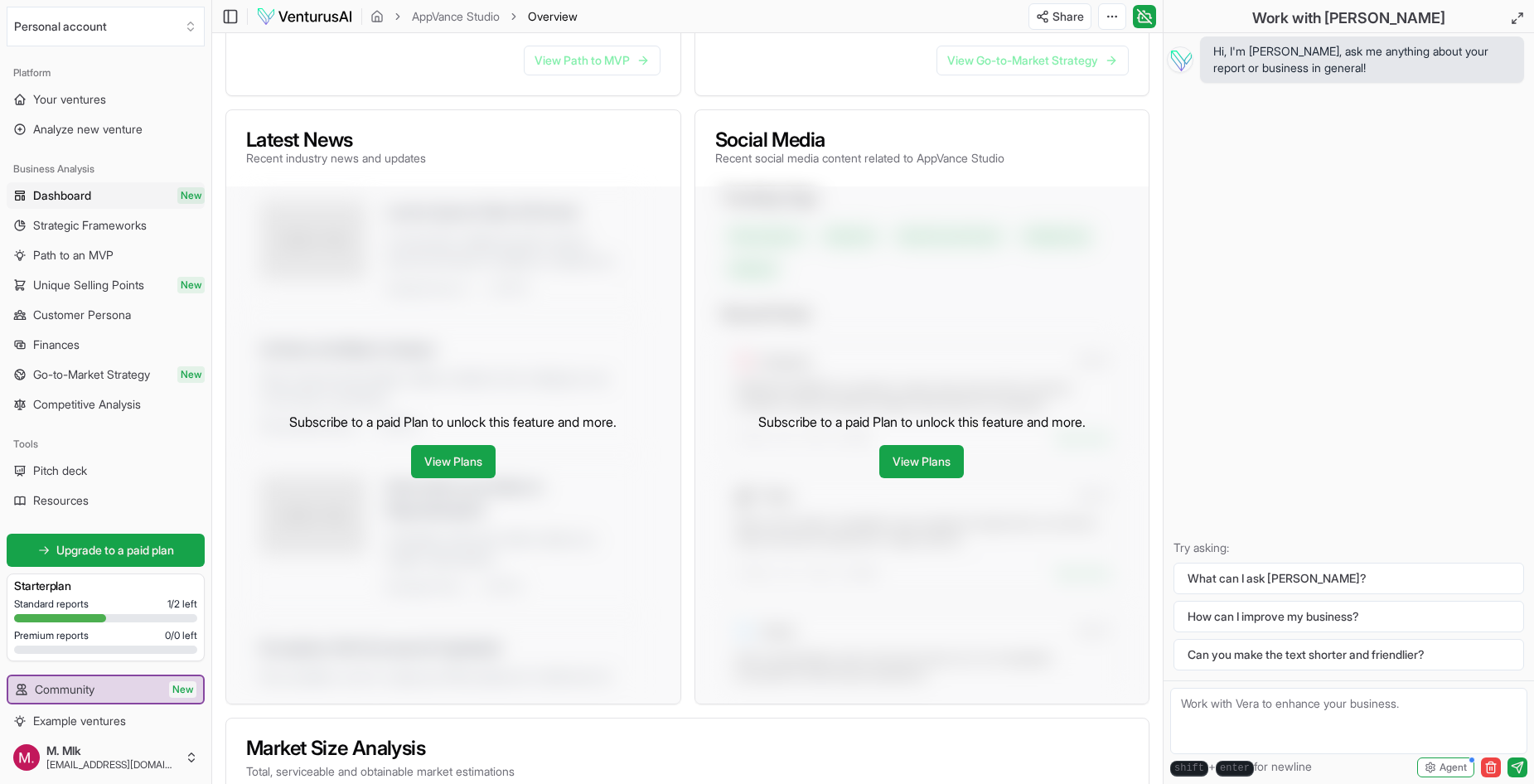
scroll to position [257, 0]
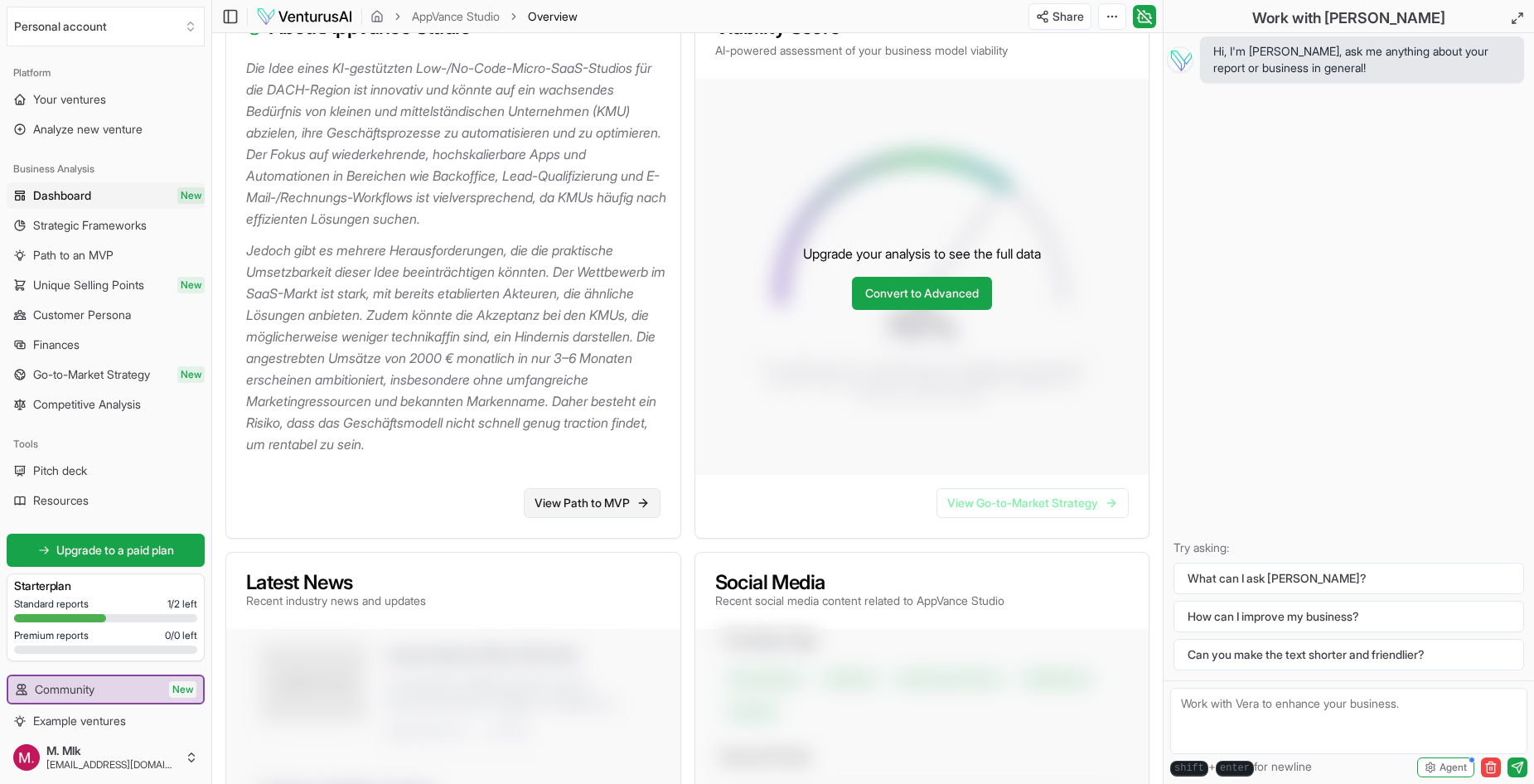
click at [587, 505] on link "View Path to MVP" at bounding box center [592, 503] width 137 height 30
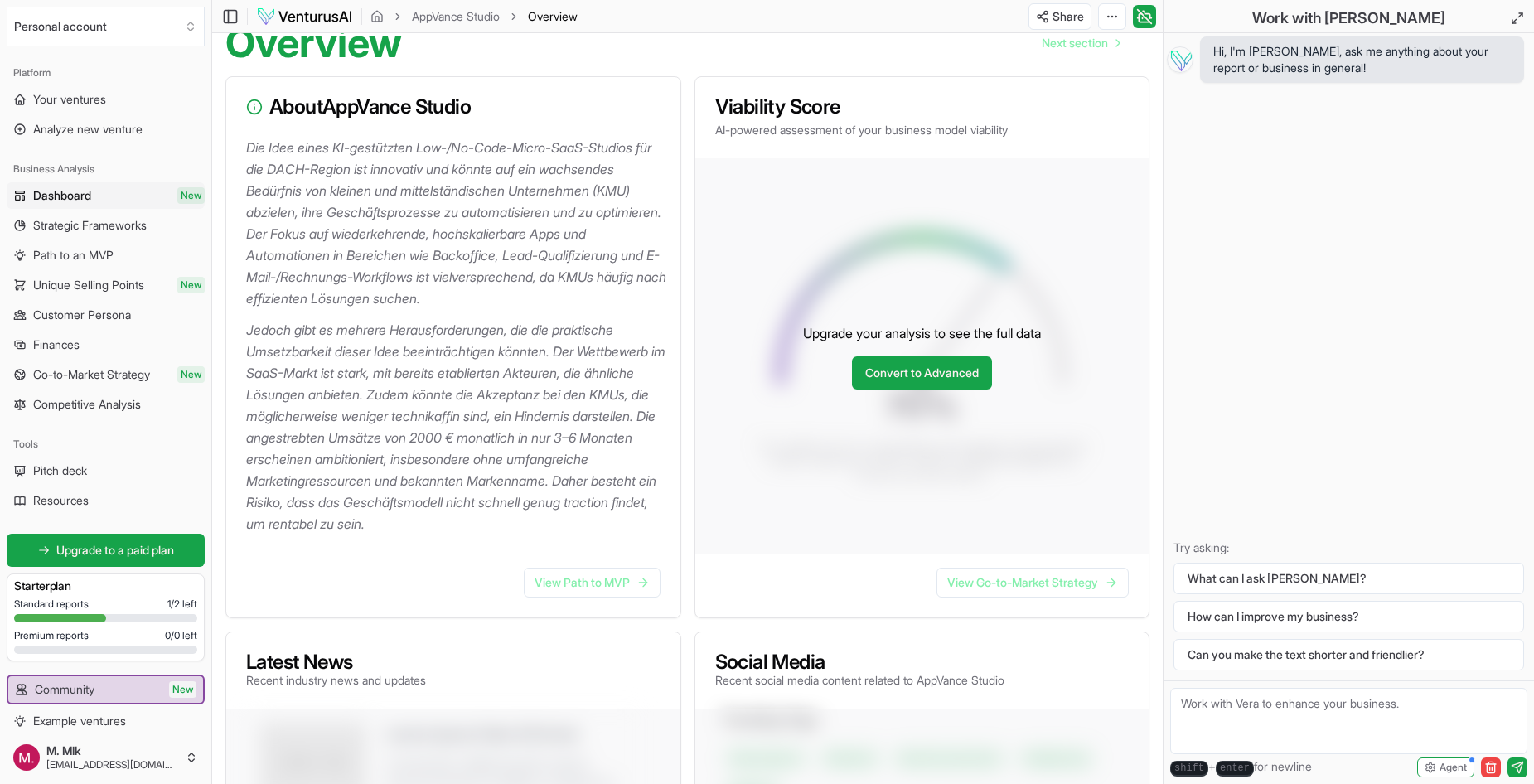
scroll to position [249, 0]
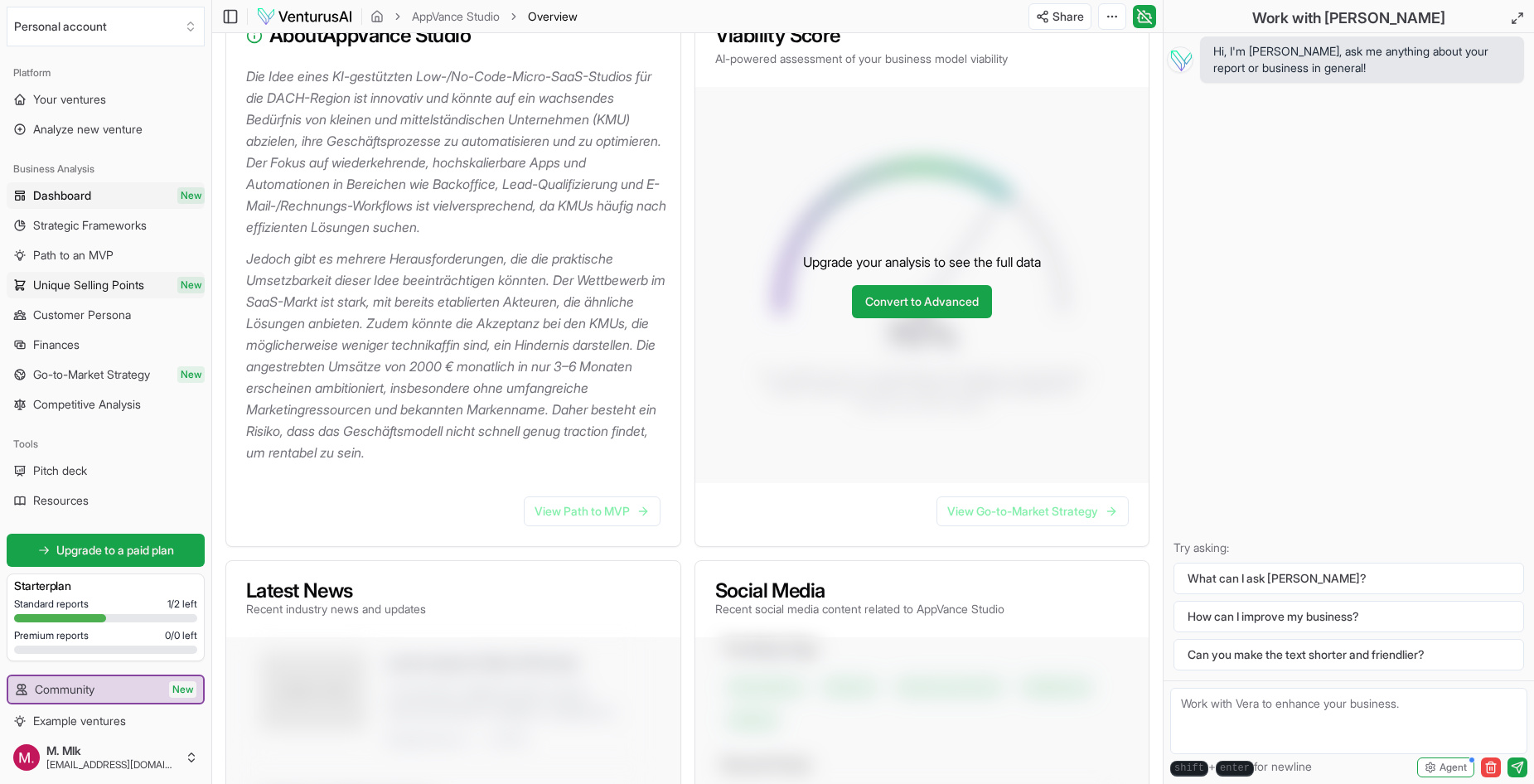
click at [141, 287] on span "Unique Selling Points" at bounding box center [89, 285] width 111 height 17
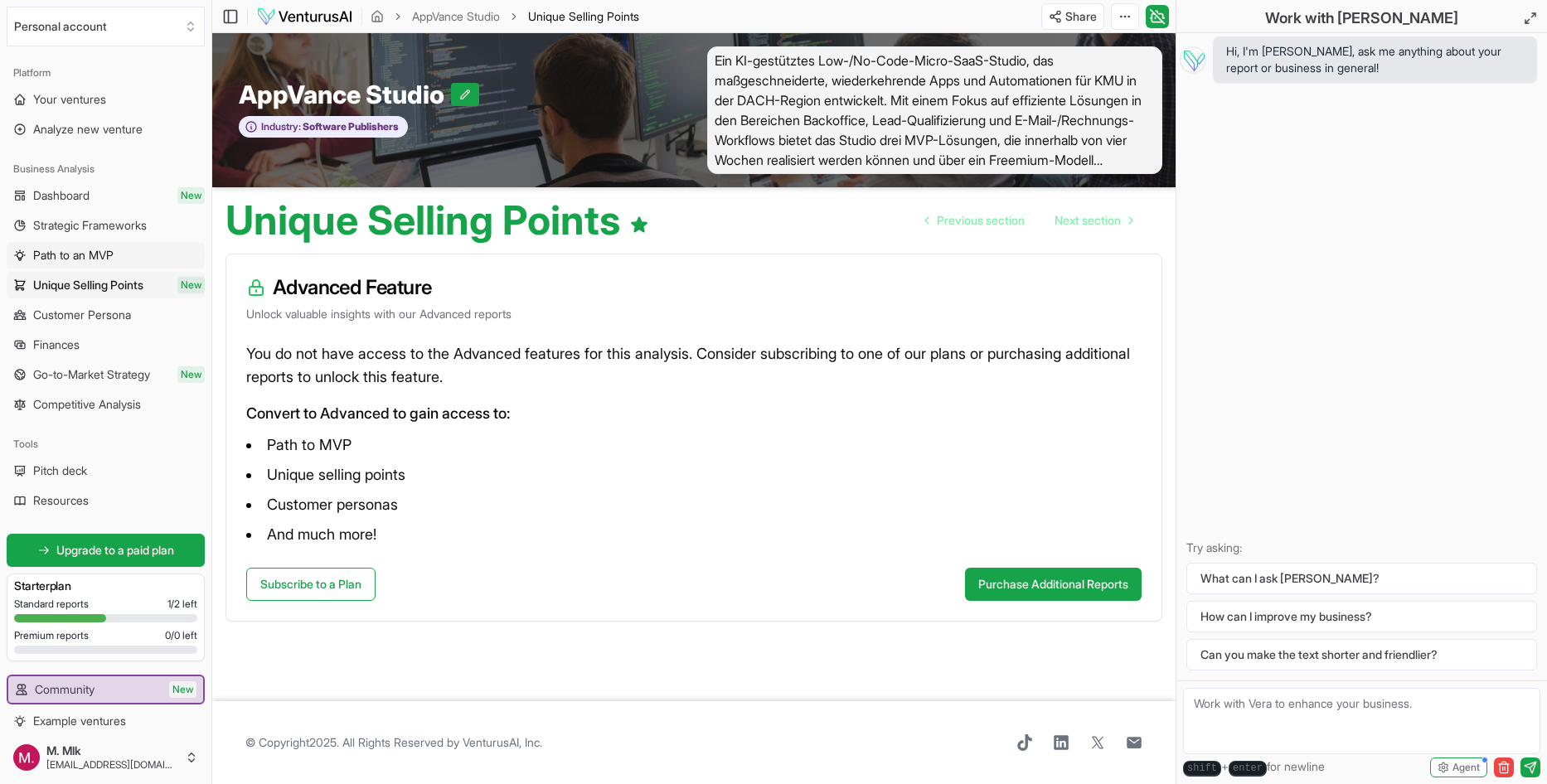
click at [106, 245] on link "Path to an MVP" at bounding box center [105, 255] width 198 height 27
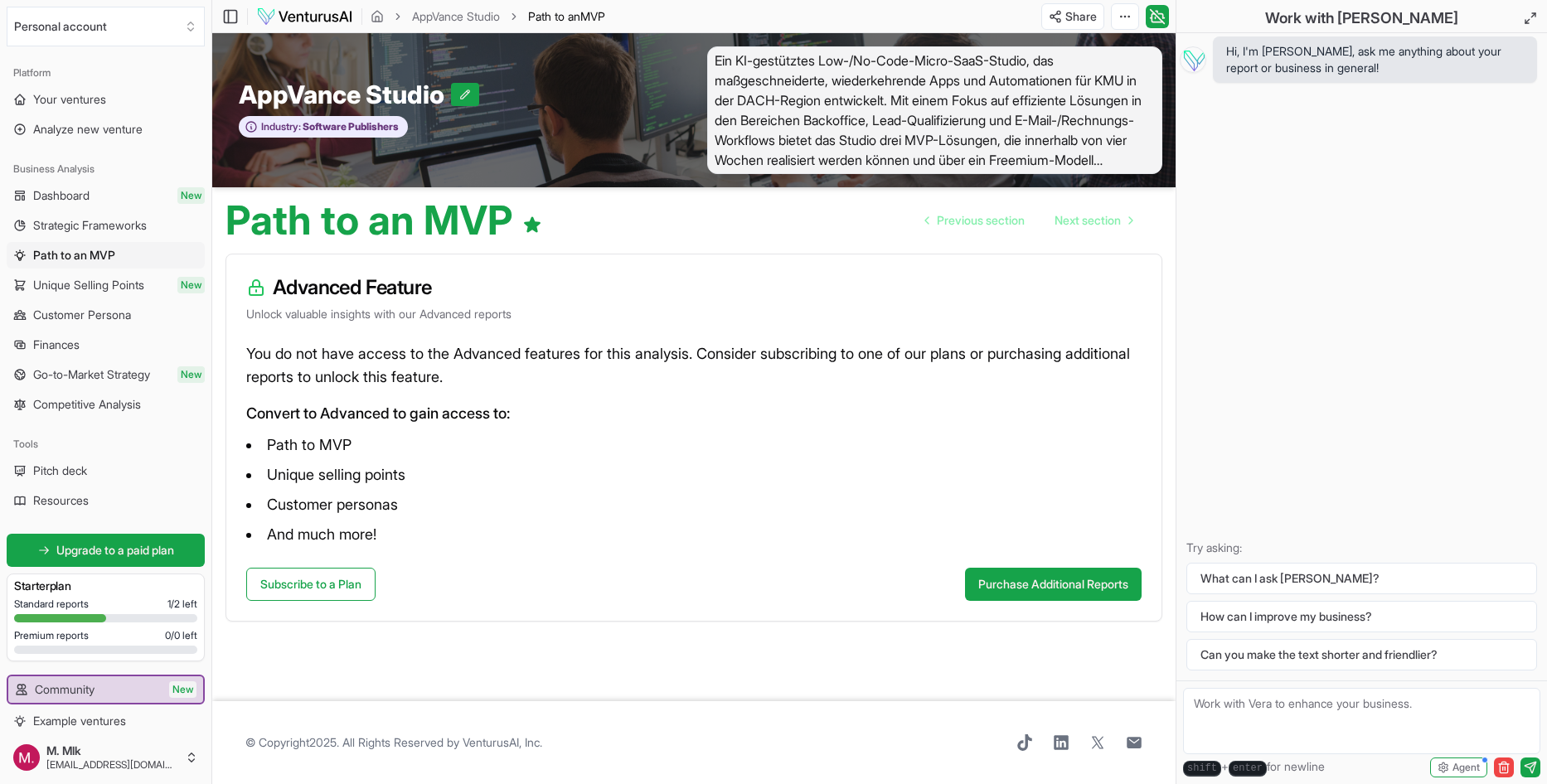
scroll to position [70, 0]
